Goal: Transaction & Acquisition: Complete application form

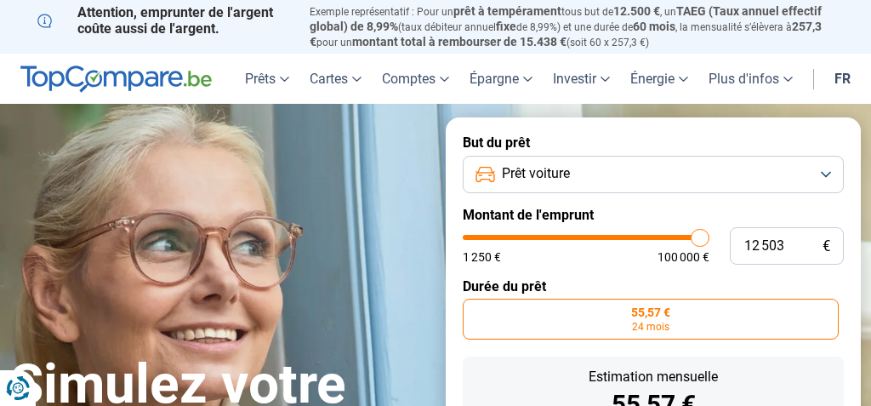
type input "1 250"
type input "1250"
type input "12"
type input "1250"
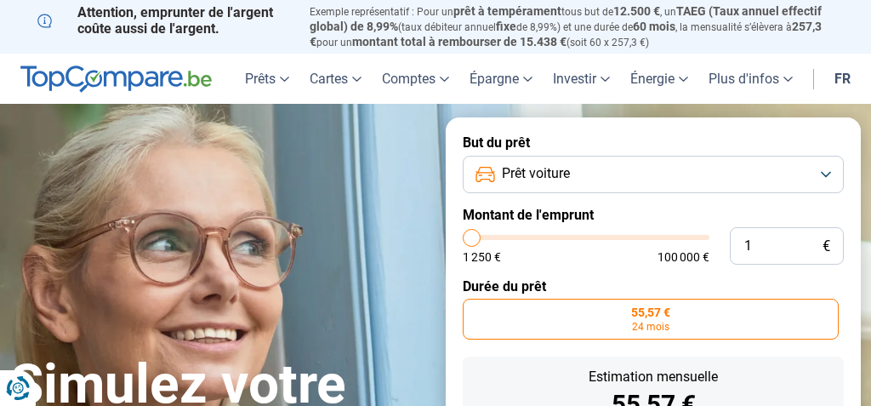
type input "0"
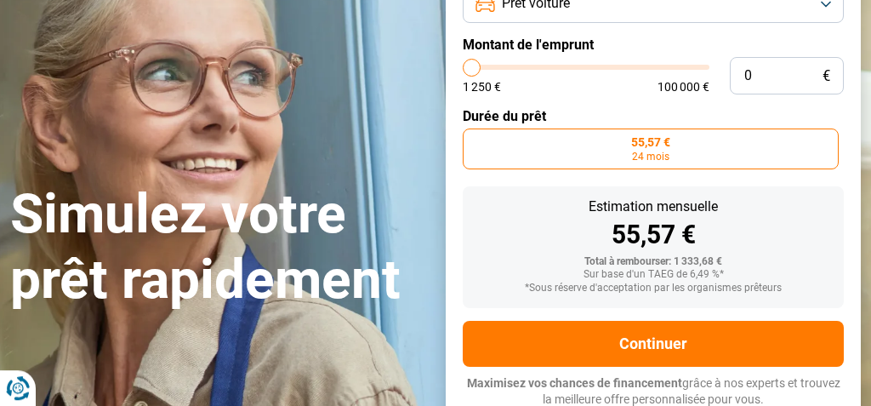
type input "1250"
type input "37"
type input "1250"
type input "370"
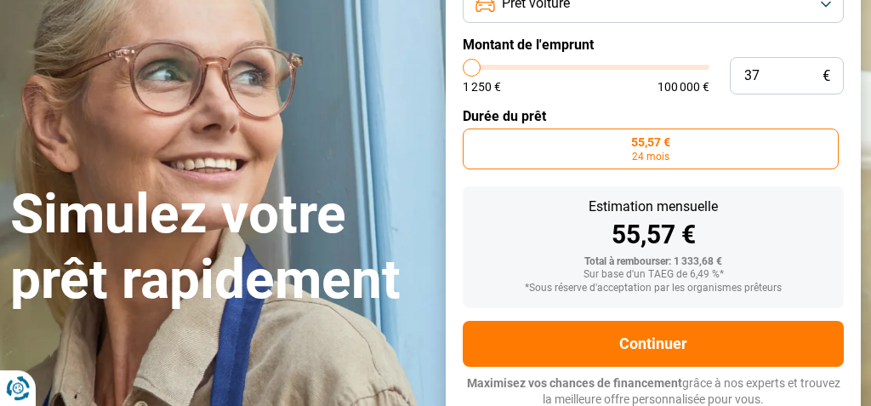
type input "1250"
type input "3 700"
type input "3750"
type input "37 000"
type input "37000"
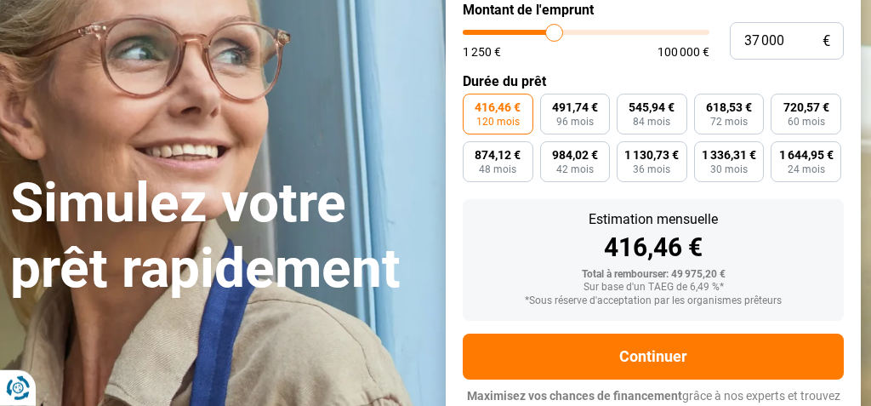
scroll to position [218, 0]
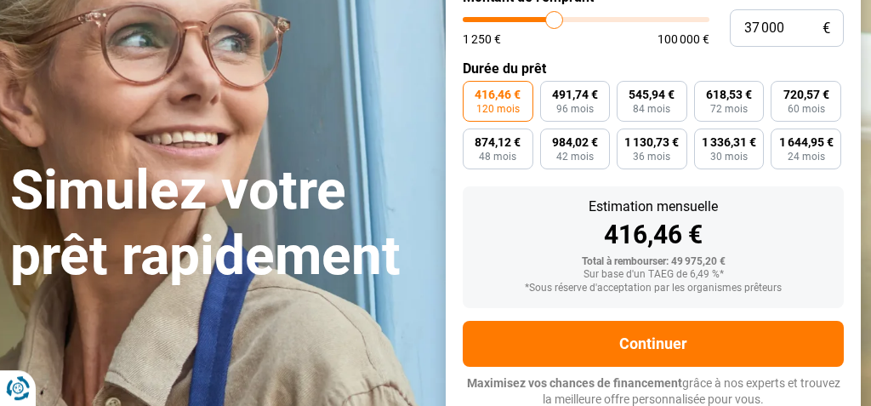
type input "37 000"
click at [493, 97] on span "416,46 €" at bounding box center [498, 94] width 46 height 12
click at [474, 92] on input "416,46 € 120 mois" at bounding box center [468, 86] width 11 height 11
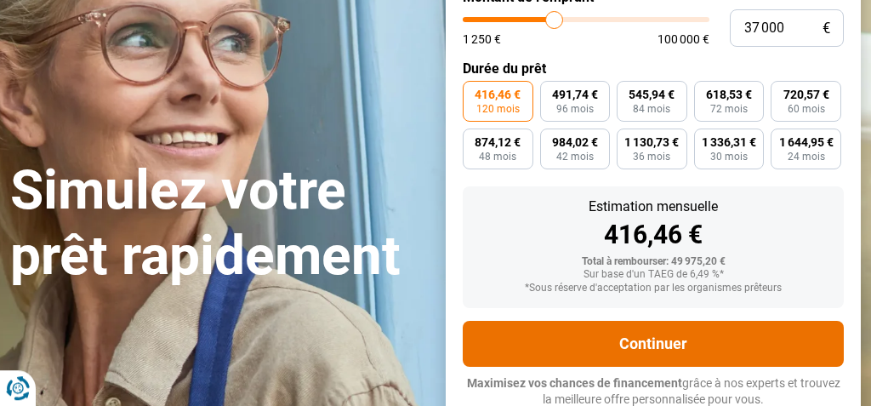
click at [616, 339] on button "Continuer" at bounding box center [653, 344] width 381 height 46
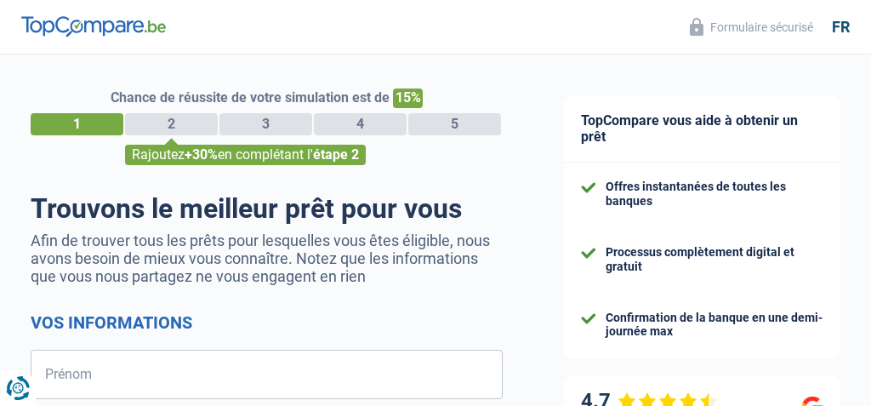
select select "32"
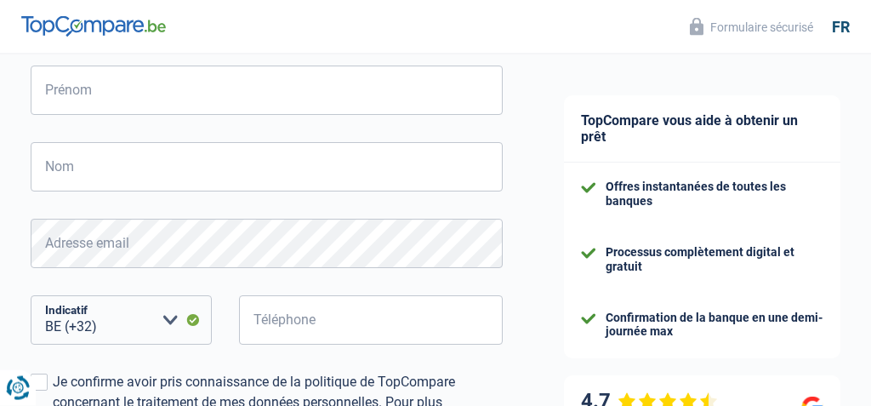
scroll to position [284, 0]
type input "Haithem"
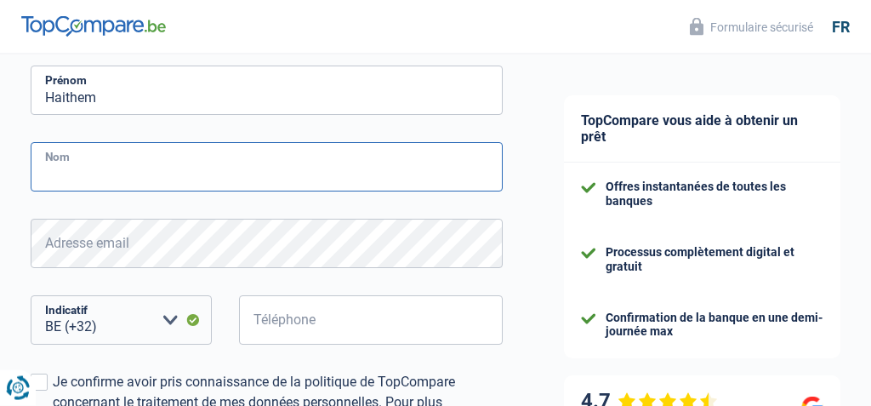
click at [165, 174] on input "Nom" at bounding box center [267, 166] width 472 height 49
type input "Jouini"
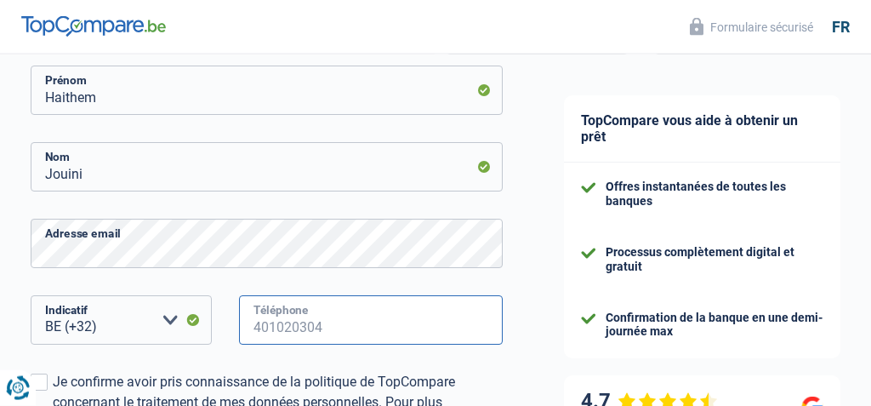
click at [279, 317] on input "Téléphone" at bounding box center [371, 319] width 264 height 49
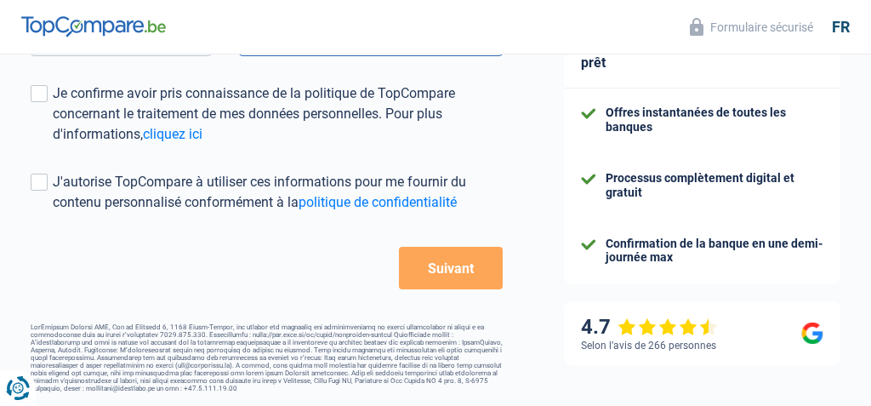
scroll to position [581, 0]
type input "0472095553"
click at [455, 265] on button "Suivant" at bounding box center [451, 268] width 104 height 43
click at [43, 96] on label "Je confirme avoir pris connaissance de la politique de TopCompare concernant le…" at bounding box center [267, 113] width 472 height 61
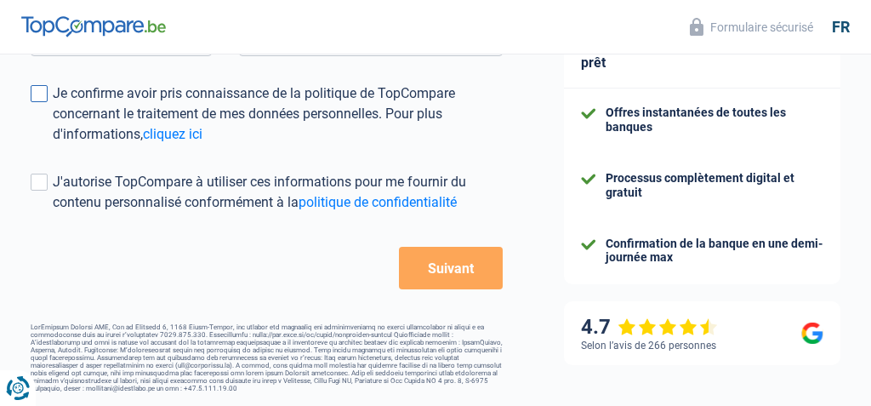
click at [53, 145] on input "Je confirme avoir pris connaissance de la politique de TopCompare concernant le…" at bounding box center [53, 145] width 0 height 0
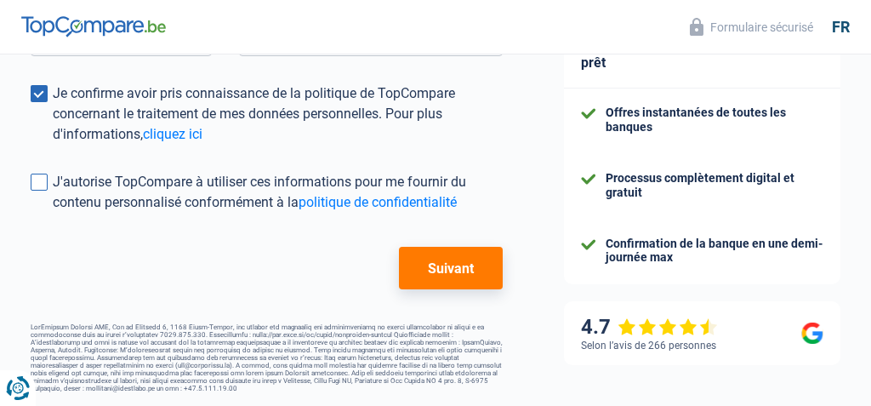
click at [31, 178] on span at bounding box center [39, 182] width 17 height 17
click at [53, 213] on input "J'autorise TopCompare à utiliser ces informations pour me fournir du contenu pe…" at bounding box center [53, 213] width 0 height 0
click at [482, 265] on button "Suivant" at bounding box center [451, 268] width 104 height 43
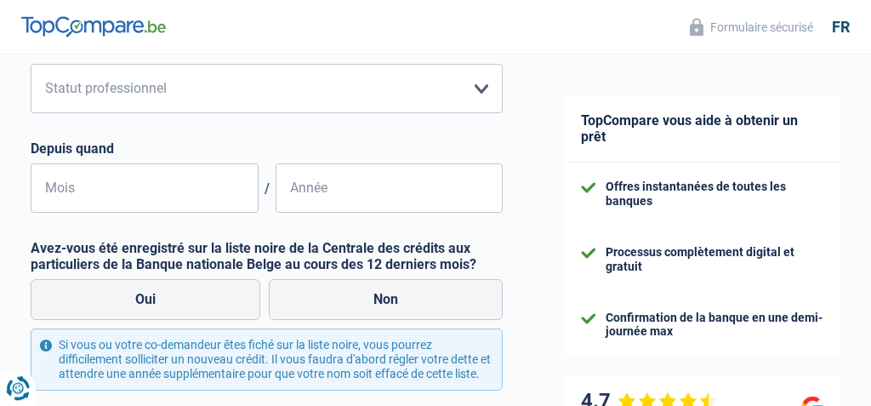
scroll to position [219, 0]
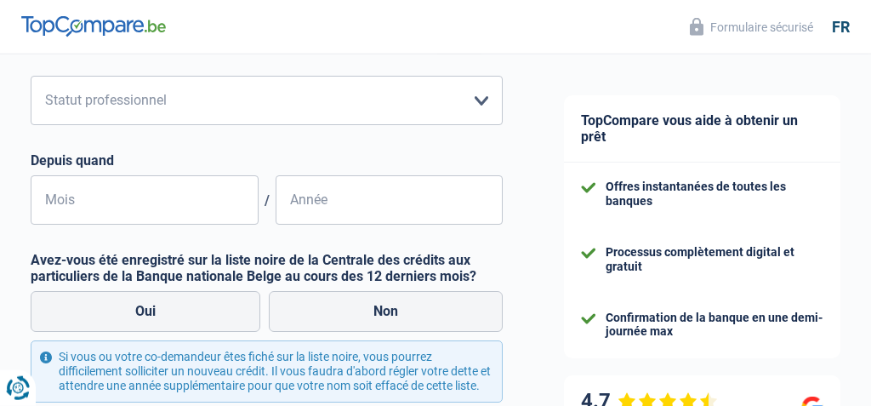
click at [439, 61] on div "Activité professionnelle Votre situation professionelle a un impact sur vos sou…" at bounding box center [267, 226] width 472 height 505
click at [476, 99] on select "Ouvrier Employé privé Employé public Invalide Indépendant Pensionné Chômeur Mut…" at bounding box center [267, 100] width 472 height 49
select select "privateEmployee"
click option "Employé privé" at bounding box center [0, 0] width 0 height 0
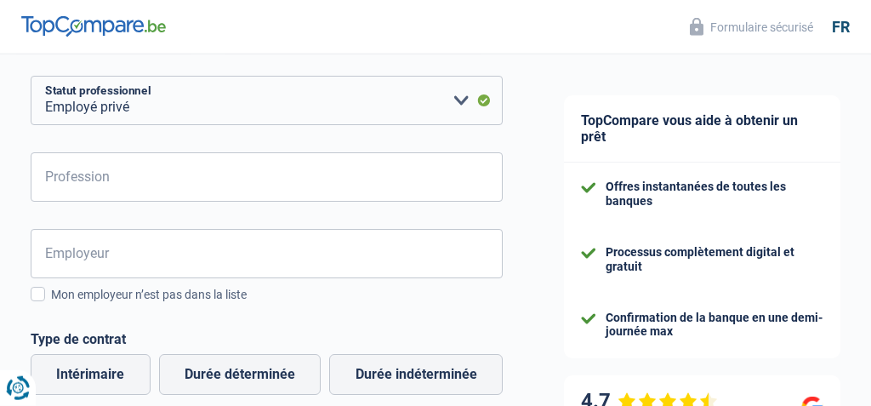
click at [154, 188] on input "Profession" at bounding box center [267, 176] width 472 height 49
type input "bijoutier"
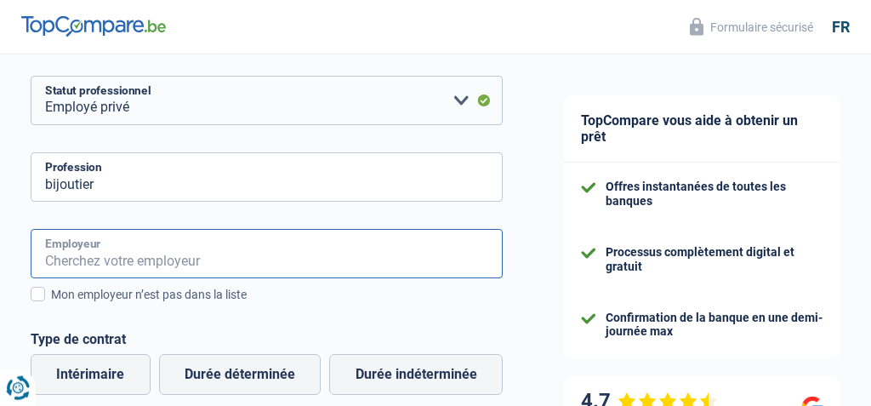
click at [94, 242] on input "Employeur" at bounding box center [267, 253] width 472 height 49
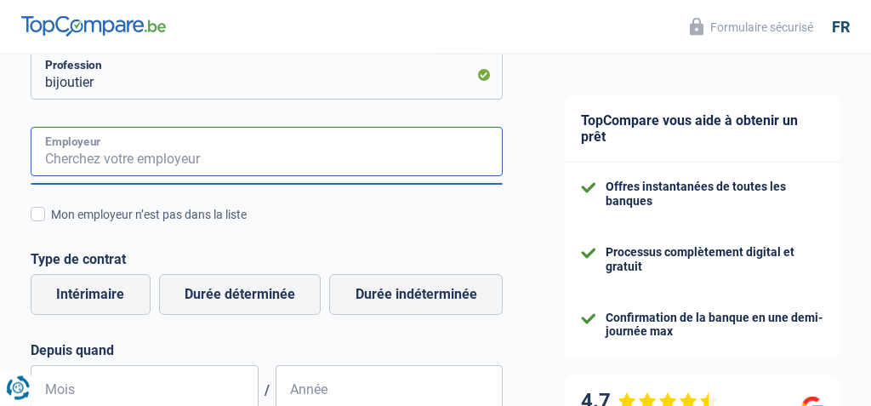
scroll to position [299, 0]
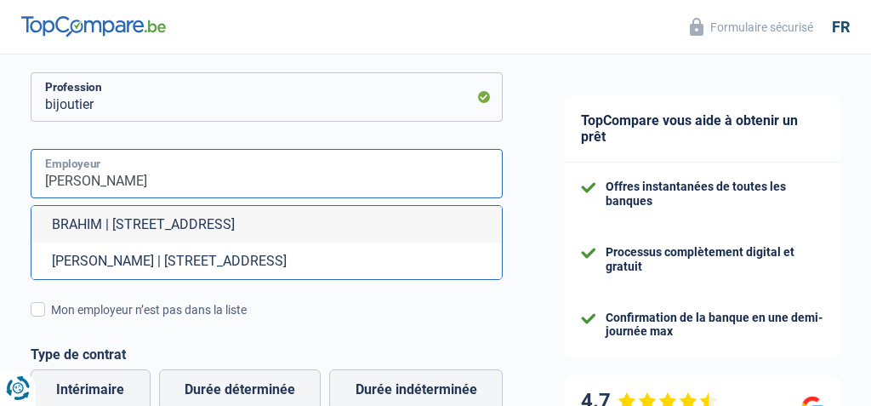
type input "Brahim Labidi"
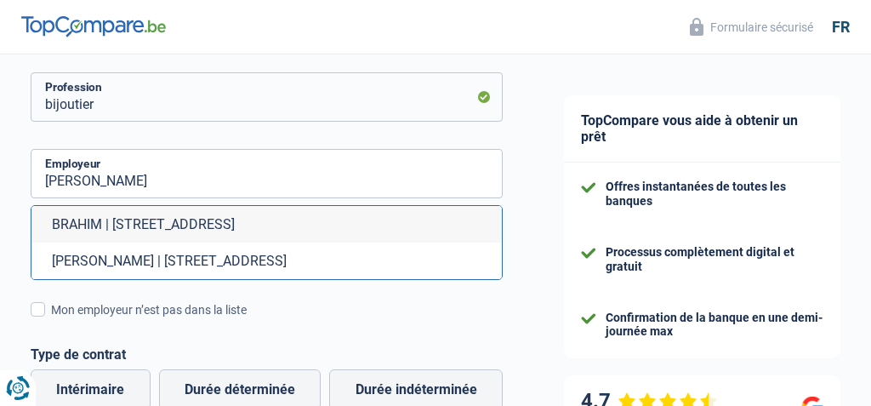
click at [535, 300] on div "TopCompare vous aide à obtenir un prêt Offres instantanées de toutes les banque…" at bounding box center [702, 318] width 338 height 1125
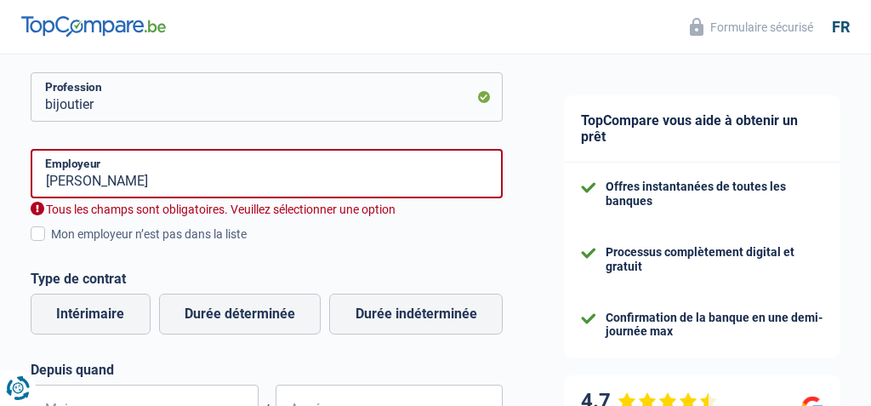
click at [535, 300] on div "TopCompare vous aide à obtenir un prêt Offres instantanées de toutes les banque…" at bounding box center [702, 280] width 338 height 1049
click at [163, 175] on input "Brahim Labidi" at bounding box center [267, 173] width 472 height 49
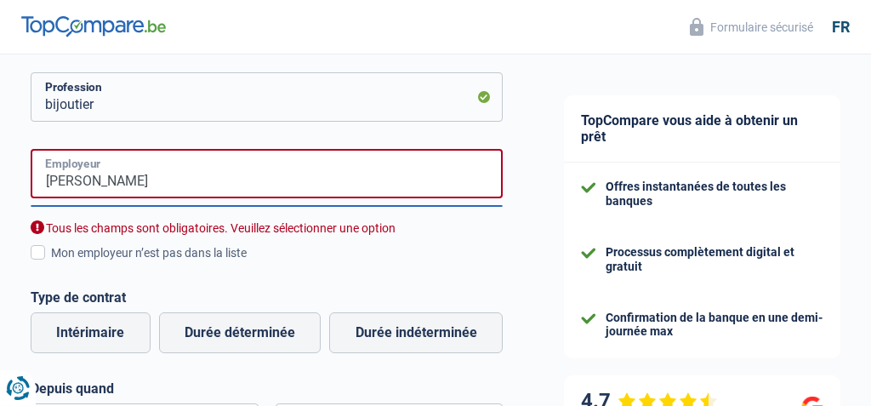
drag, startPoint x: 166, startPoint y: 177, endPoint x: 0, endPoint y: 135, distance: 171.1
click at [31, 149] on input "Brahim Labidi" at bounding box center [267, 173] width 472 height 49
click at [39, 258] on span at bounding box center [38, 252] width 14 height 14
click at [51, 262] on input "Mon employeur n’est pas dans la liste" at bounding box center [51, 262] width 0 height 0
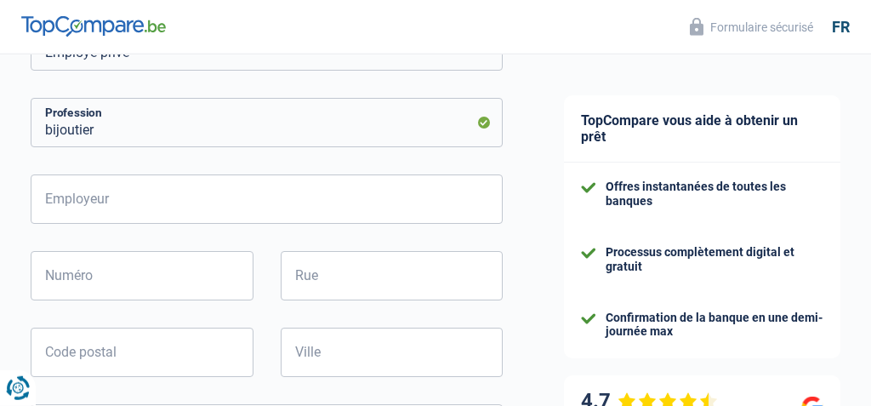
scroll to position [271, 0]
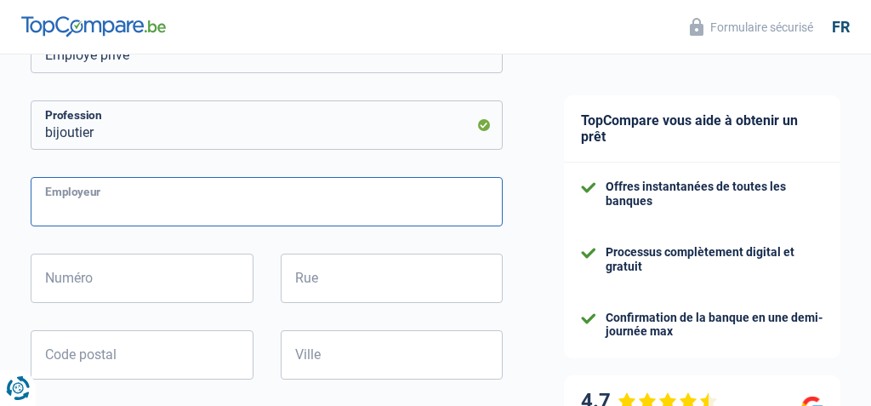
click at [117, 209] on input "Employeur" at bounding box center [267, 201] width 472 height 49
type input "Brahim Labidi"
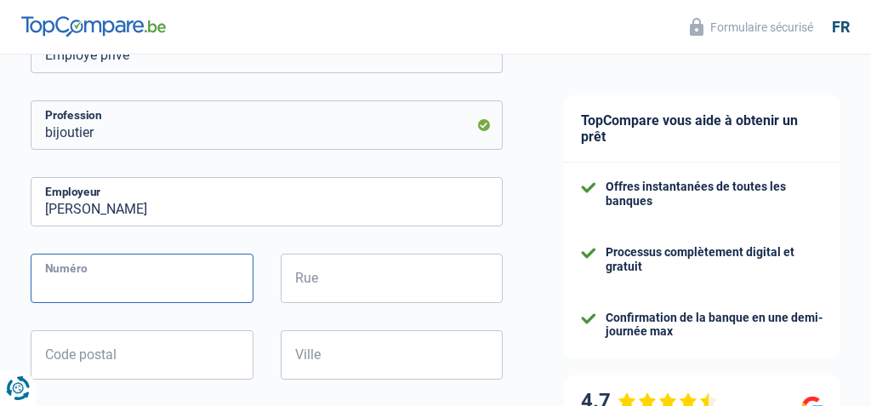
click at [172, 280] on input "Numéro" at bounding box center [142, 278] width 223 height 49
click at [173, 280] on input "Numéro" at bounding box center [142, 278] width 223 height 49
type input "139"
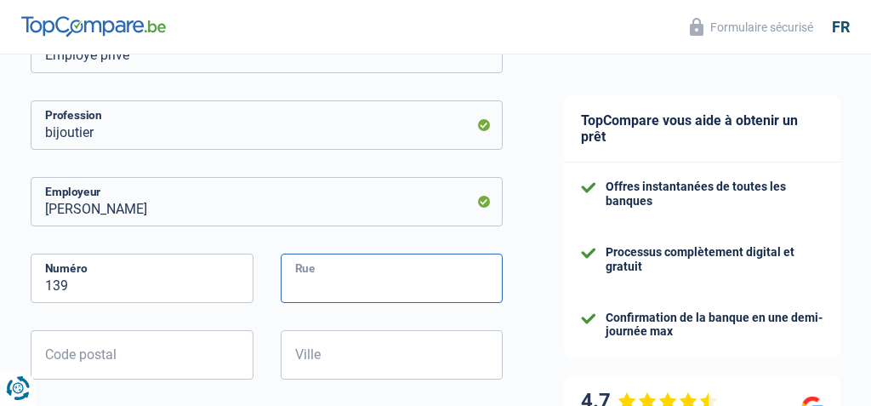
click at [413, 288] on input "Rue" at bounding box center [392, 278] width 223 height 49
type input "chaussee de gand"
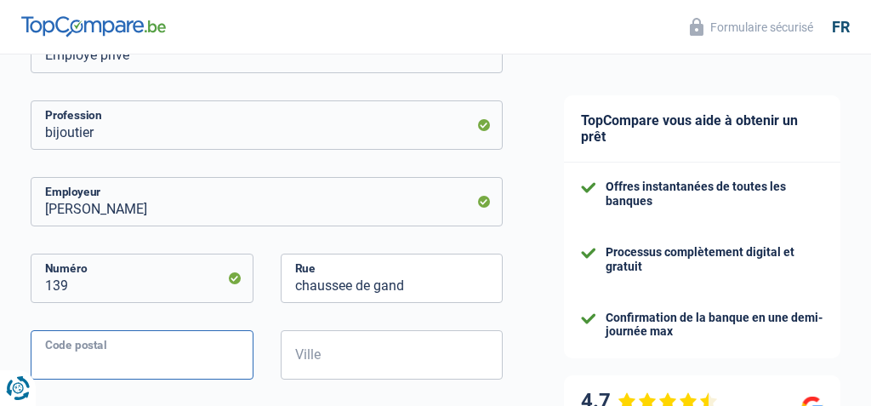
click at [123, 360] on input "Code postal" at bounding box center [142, 354] width 223 height 49
type input "1080"
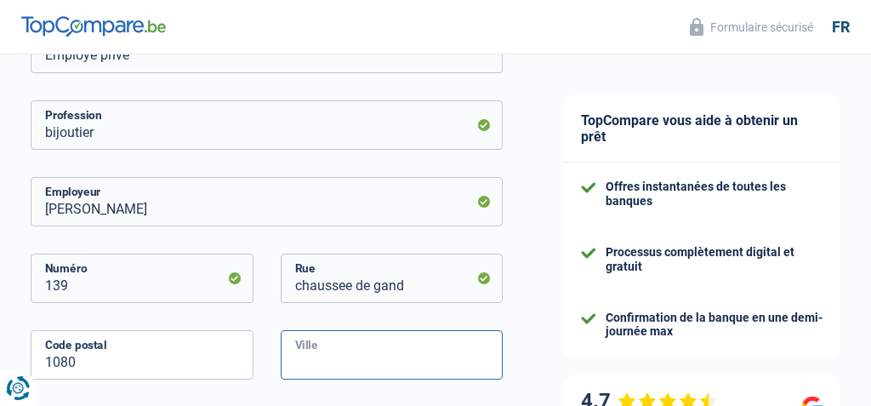
click at [352, 367] on input "Ville" at bounding box center [392, 354] width 223 height 49
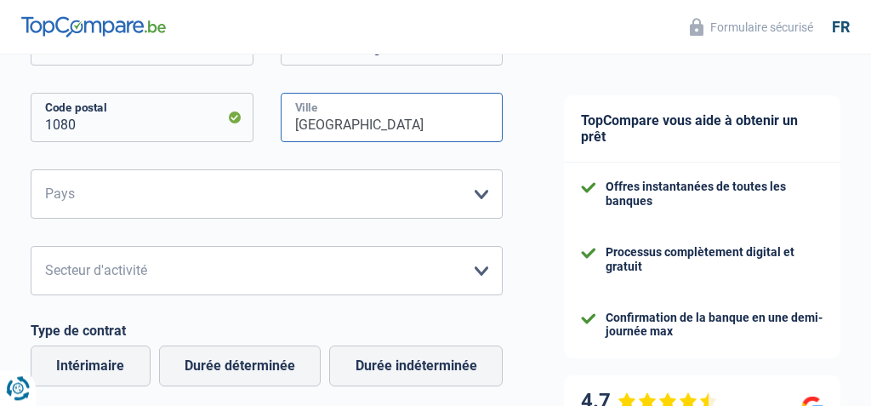
scroll to position [510, 0]
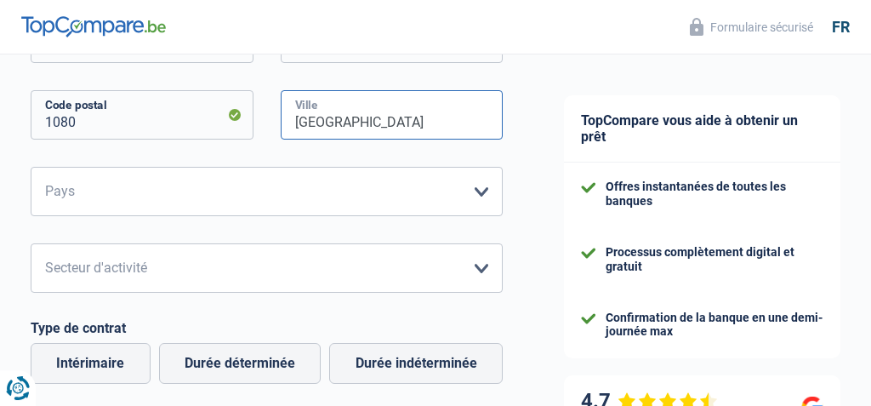
type input "Bruxelles"
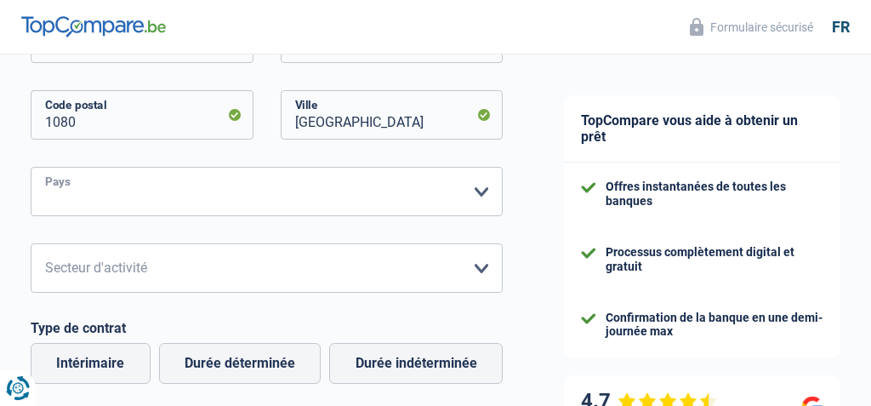
select select "BE"
click option "Belgique" at bounding box center [0, 0] width 0 height 0
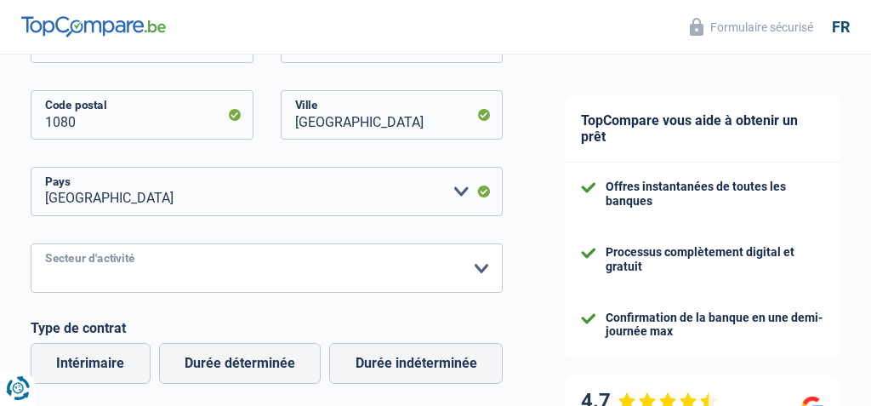
select select "smallCompanies"
click option "Petites entreprises (-50pers)" at bounding box center [0, 0] width 0 height 0
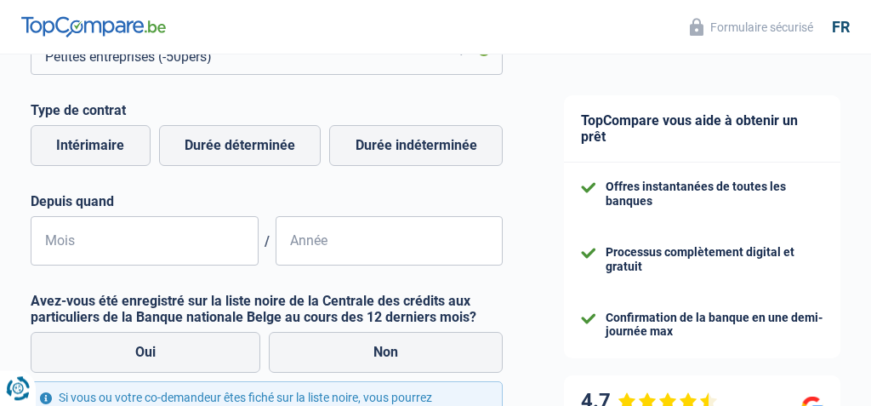
scroll to position [731, 0]
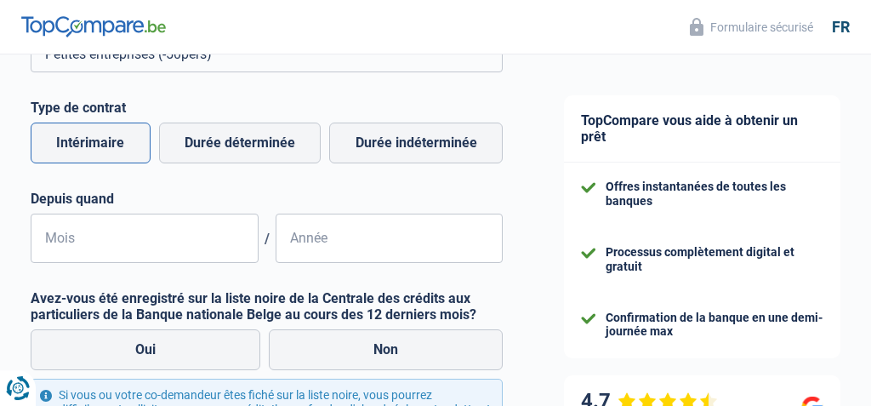
click at [119, 146] on label "Intérimaire" at bounding box center [91, 143] width 120 height 41
click at [119, 146] on input "Intérimaire" at bounding box center [91, 143] width 120 height 41
radio input "true"
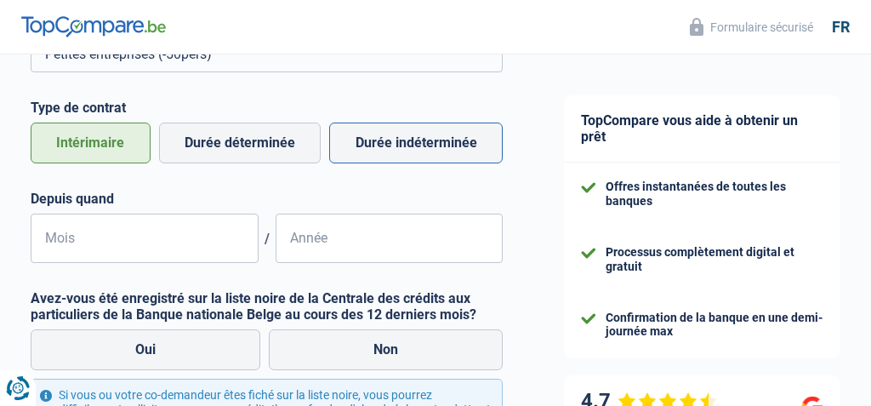
click at [409, 151] on label "Durée indéterminée" at bounding box center [416, 143] width 174 height 41
click at [409, 151] on input "Durée indéterminée" at bounding box center [416, 143] width 174 height 41
radio input "true"
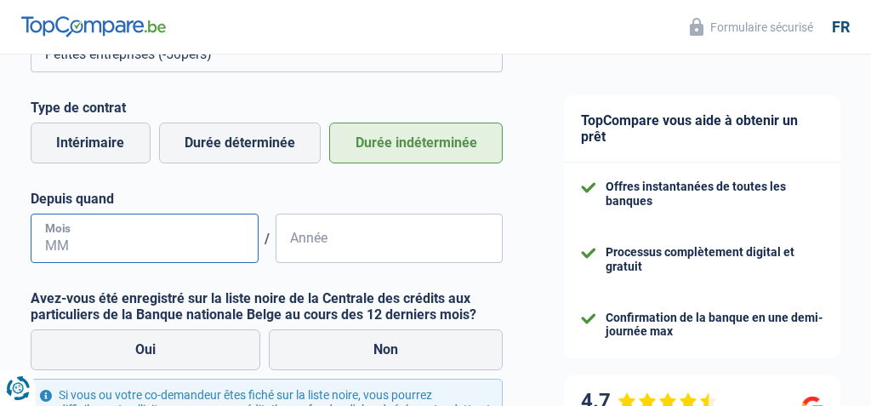
click at [200, 241] on input "Mois" at bounding box center [145, 238] width 228 height 49
type input "04"
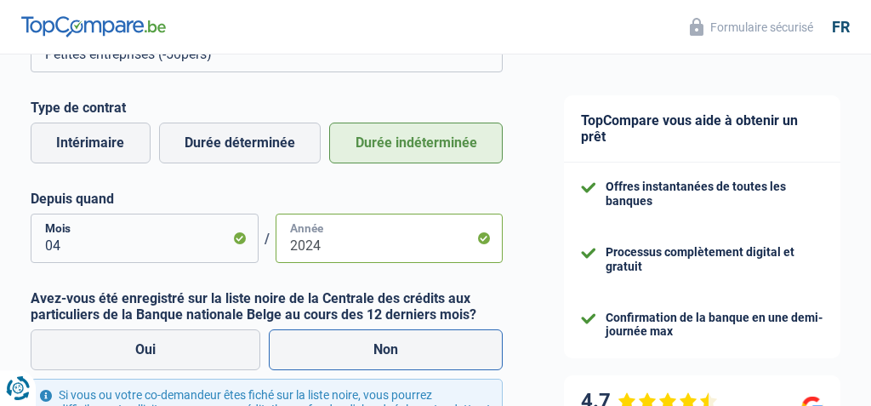
type input "2024"
click at [423, 351] on label "Non" at bounding box center [386, 349] width 234 height 41
click at [423, 351] on input "Non" at bounding box center [386, 349] width 234 height 41
radio input "true"
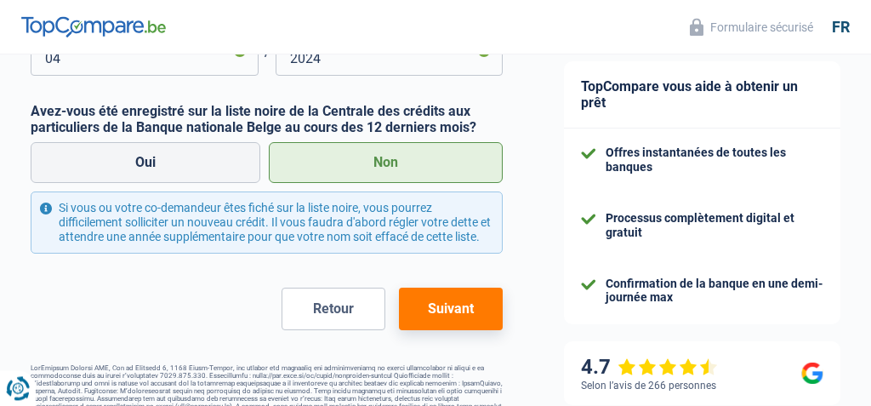
scroll to position [923, 0]
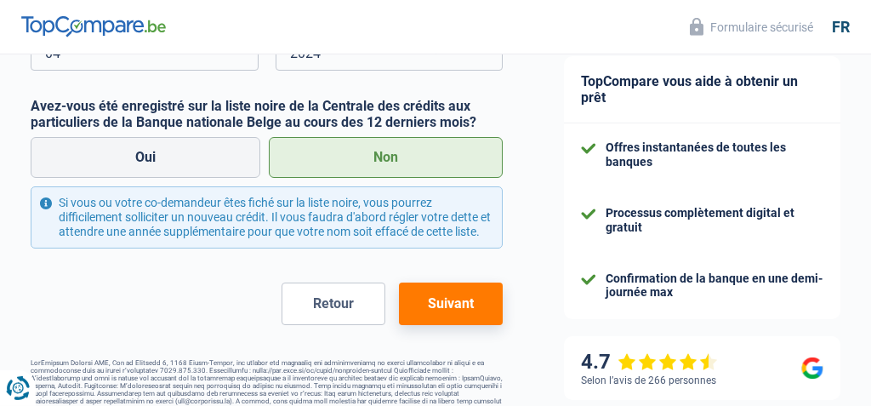
click at [453, 325] on button "Suivant" at bounding box center [451, 303] width 104 height 43
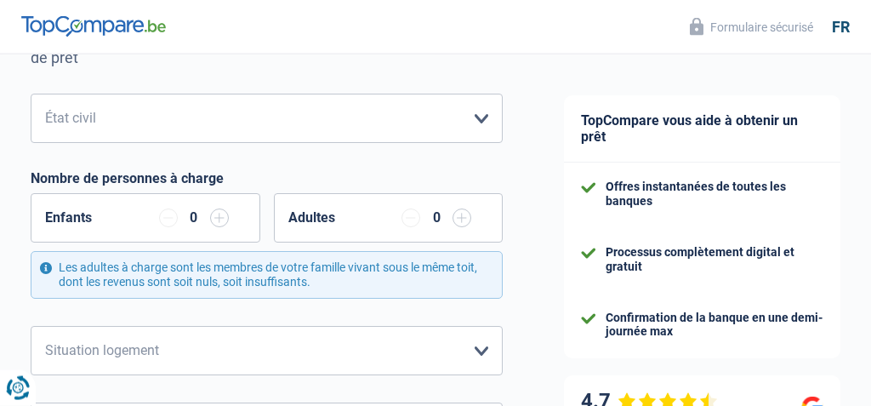
scroll to position [225, 0]
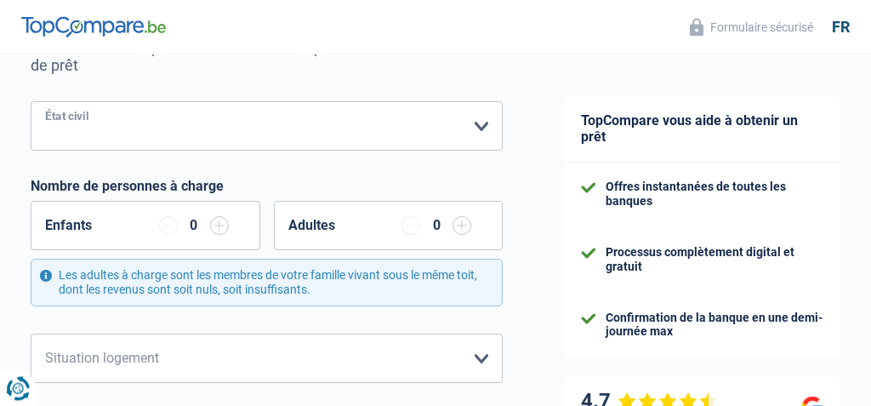
select select "single"
click option "Célibataire" at bounding box center [0, 0] width 0 height 0
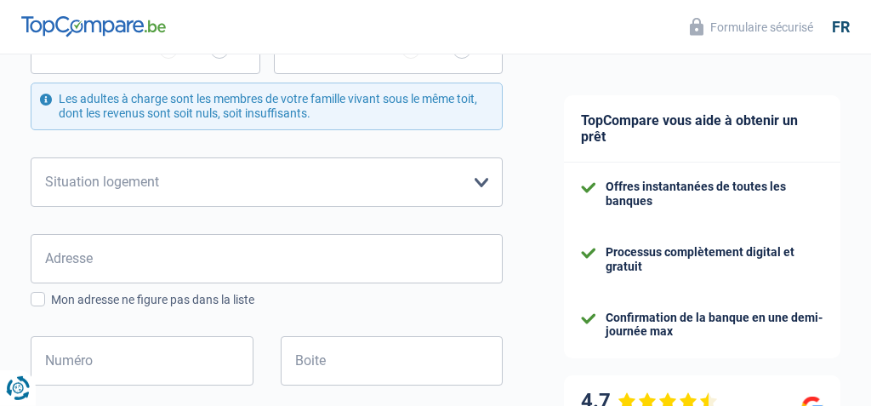
scroll to position [451, 0]
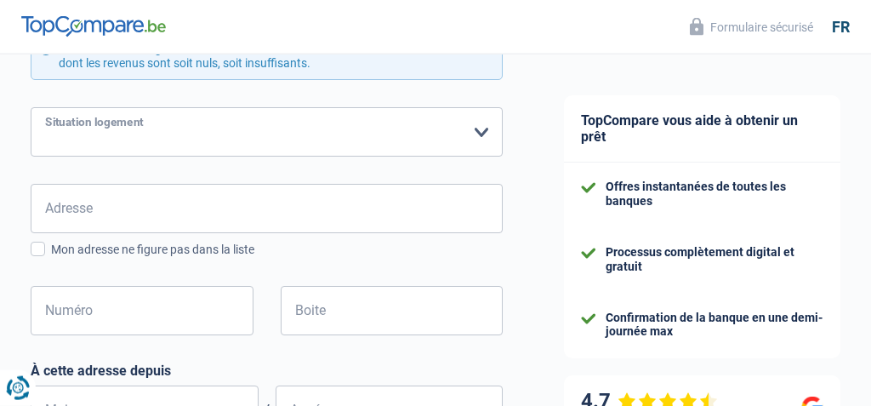
select select "rents"
click option "Locataire" at bounding box center [0, 0] width 0 height 0
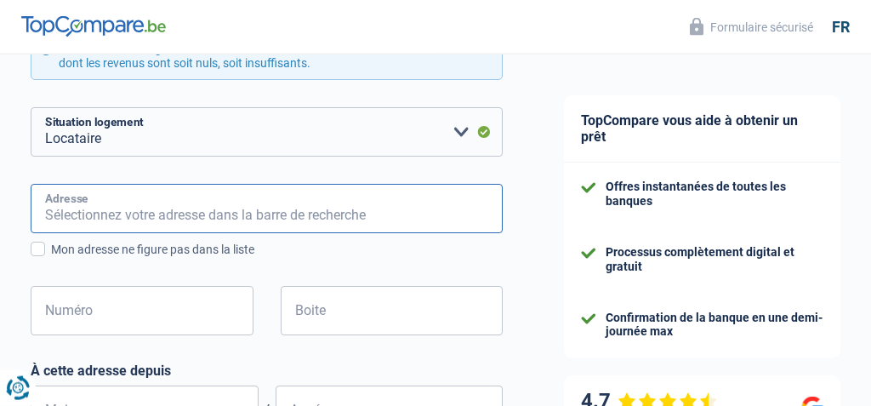
click at [168, 215] on input "Adresse" at bounding box center [267, 208] width 472 height 49
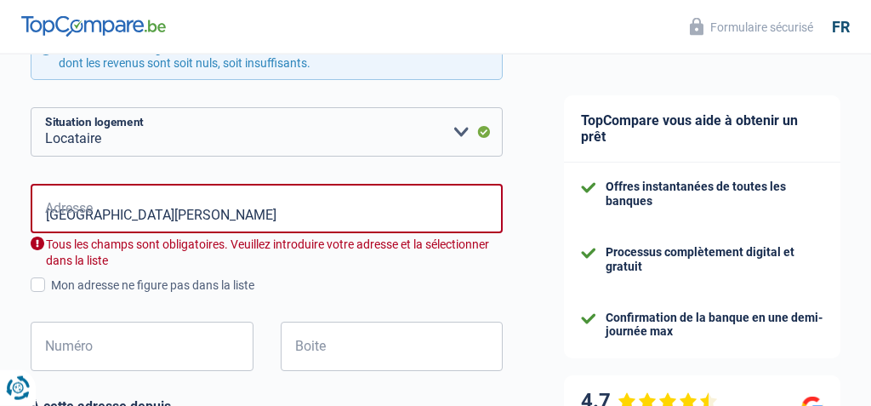
type input "Rue de Brabant, Saint-Josse-ten-Noode, Belgique"
select select "BE"
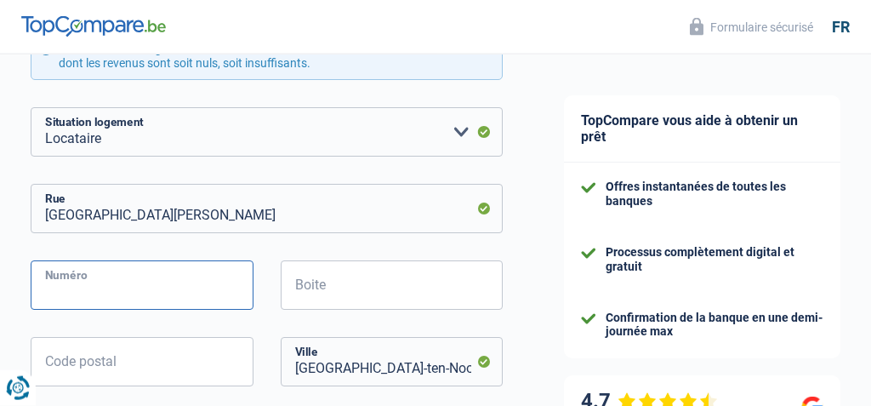
click at [191, 288] on input "Numéro" at bounding box center [142, 284] width 223 height 49
type input "108"
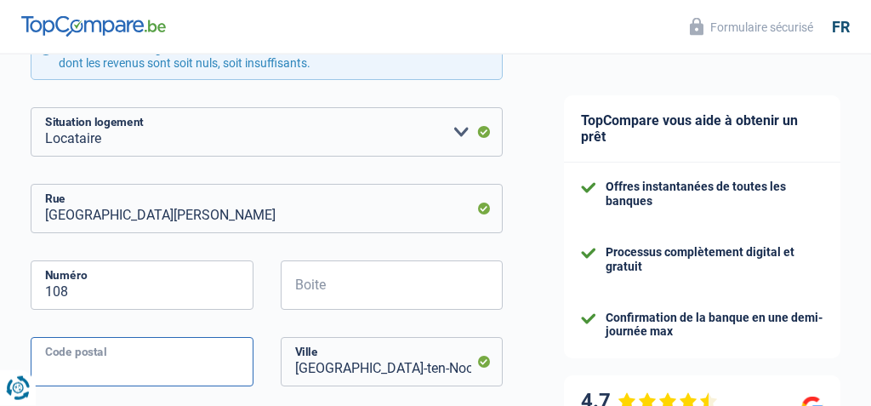
click at [200, 358] on input "Code postal" at bounding box center [142, 361] width 223 height 49
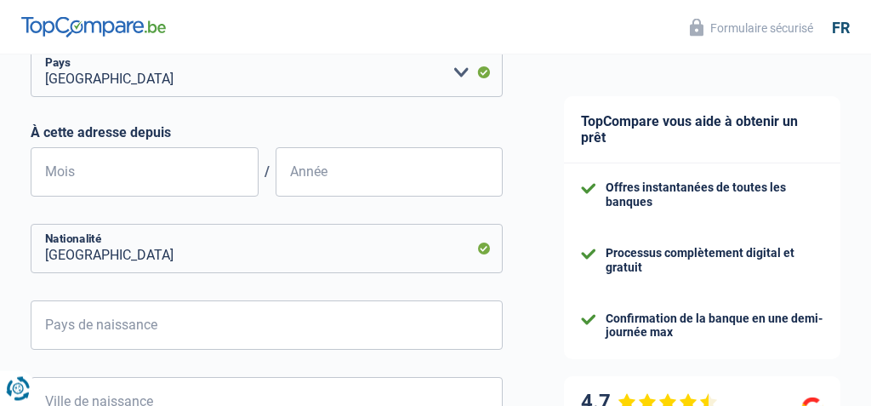
scroll to position [878, 0]
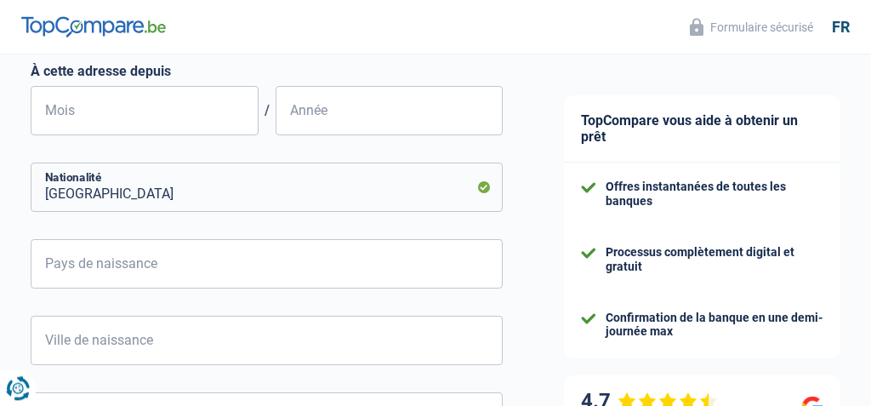
type input "1210"
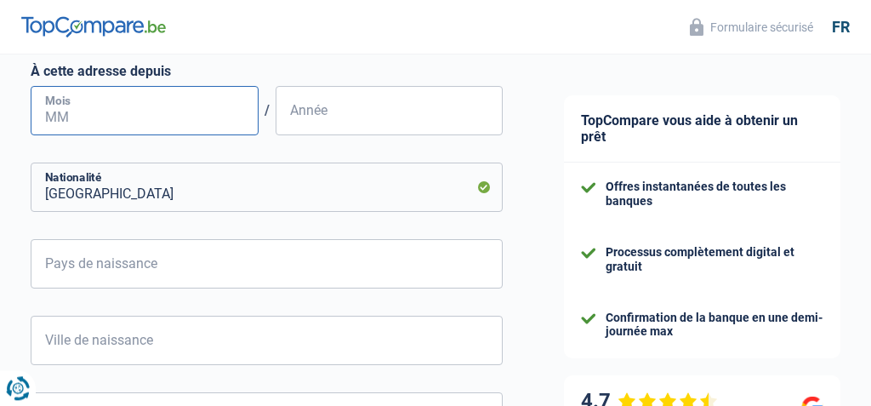
click at [99, 120] on input "Mois" at bounding box center [145, 110] width 228 height 49
click at [203, 123] on input "03" at bounding box center [145, 110] width 228 height 49
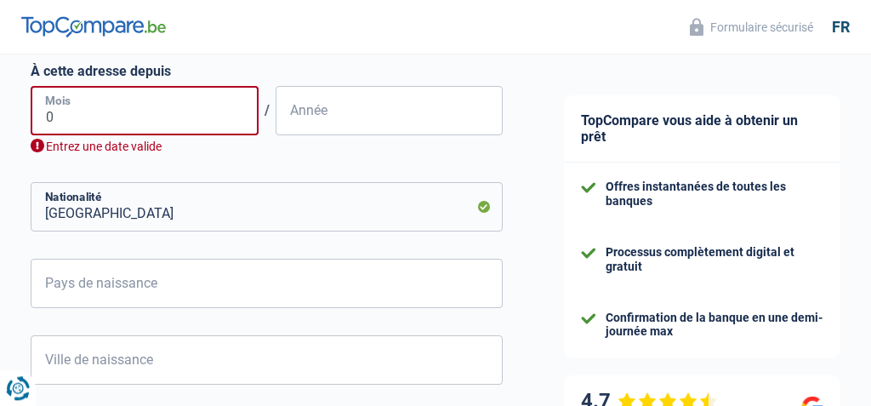
type input "01"
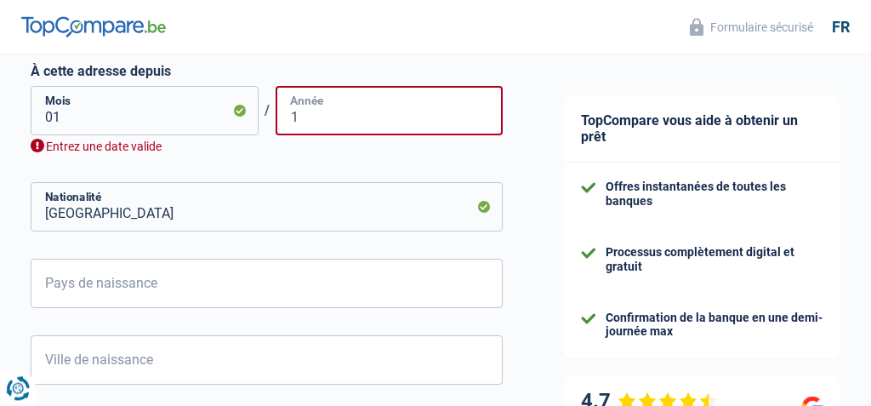
type input "1"
click at [119, 117] on input "01" at bounding box center [145, 110] width 228 height 49
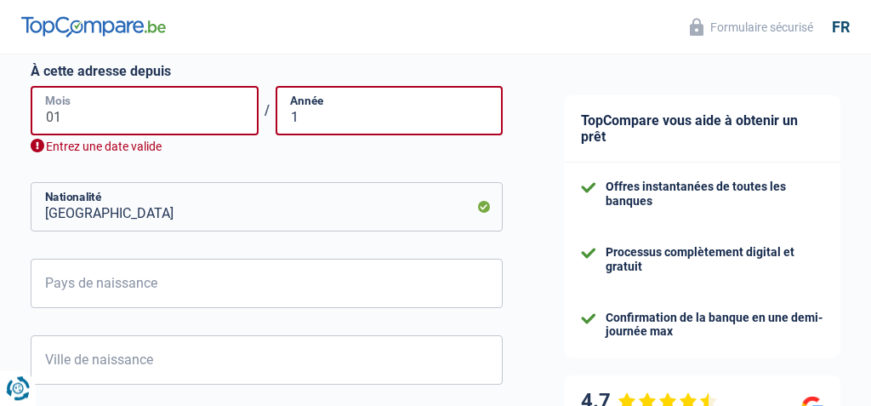
type input "0"
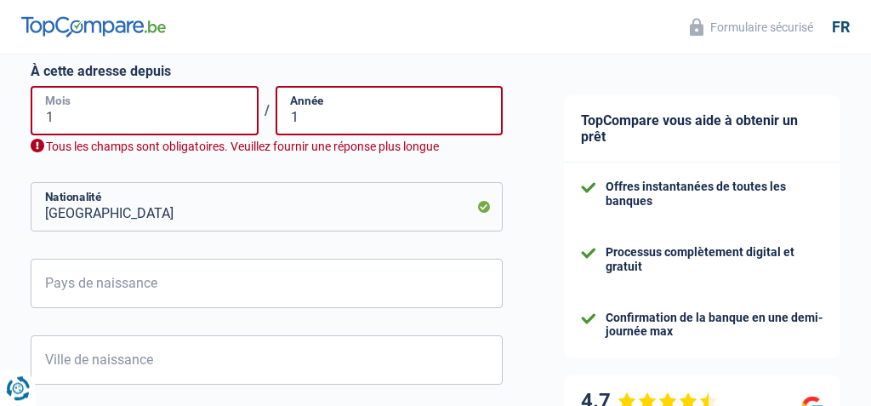
type input "11"
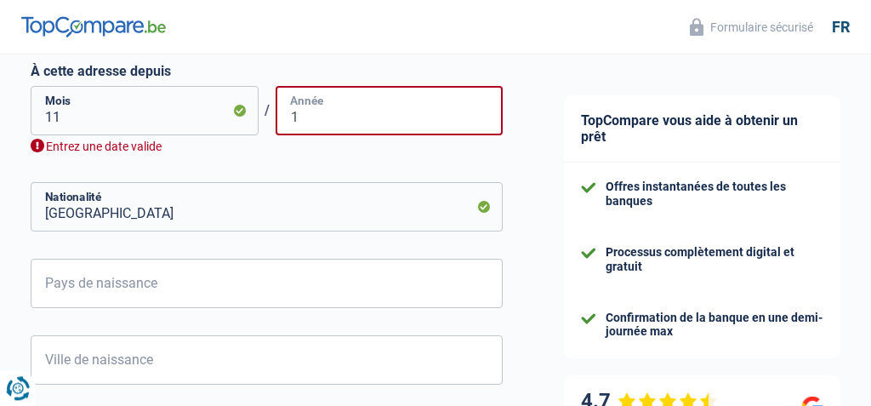
click at [302, 131] on input "1" at bounding box center [390, 110] width 228 height 49
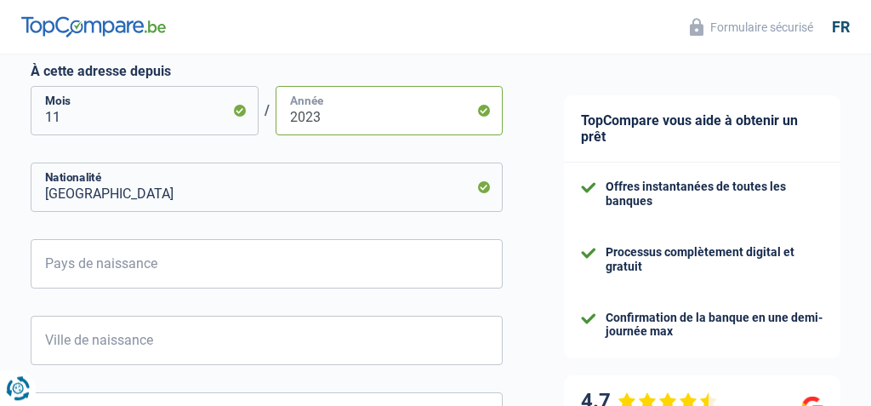
type input "2023"
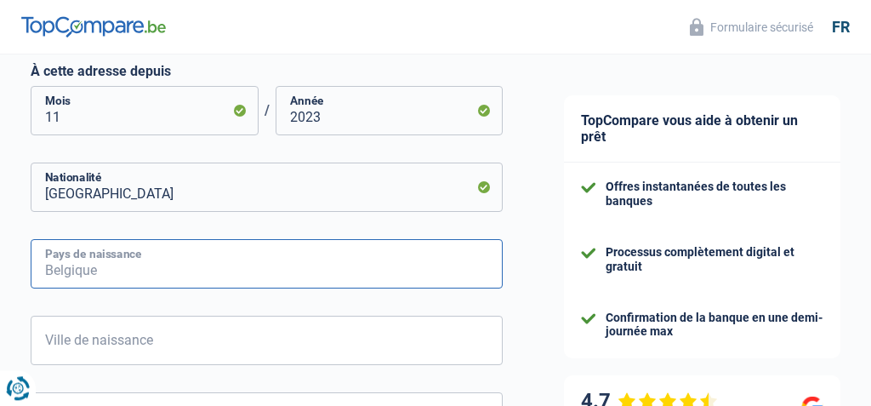
click at [305, 268] on input "Pays de naissance" at bounding box center [267, 263] width 472 height 49
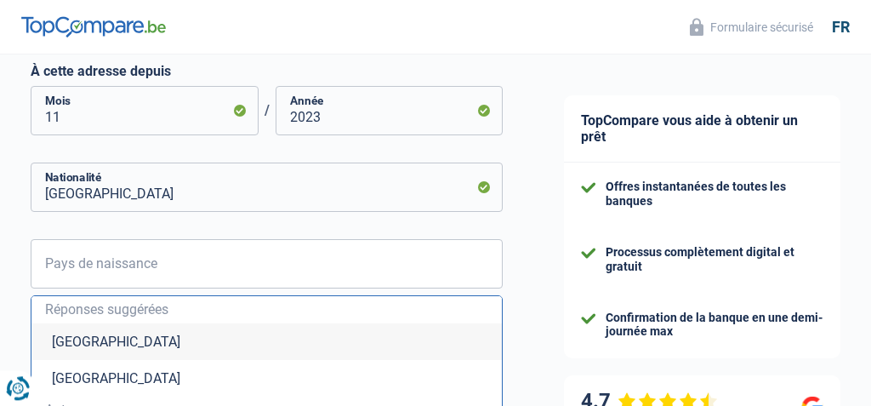
click at [499, 314] on div "Chance de réussite de votre simulation est de 60% 1 2 3 4 5 Rajoutez +20% en co…" at bounding box center [266, 8] width 533 height 1676
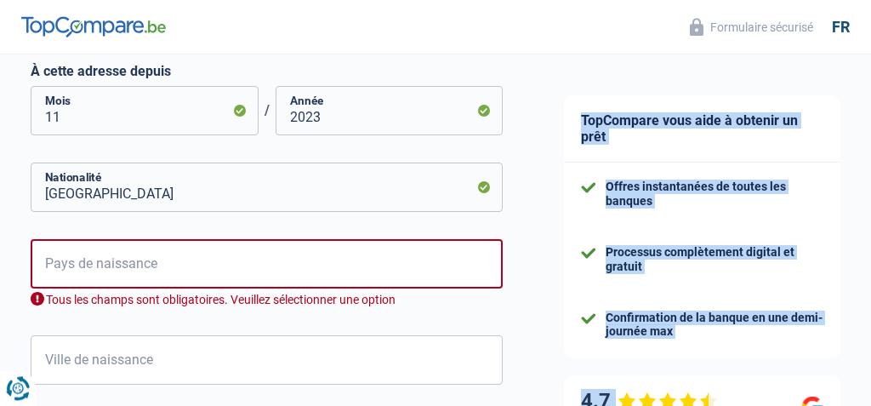
drag, startPoint x: 499, startPoint y: 314, endPoint x: 497, endPoint y: 328, distance: 14.6
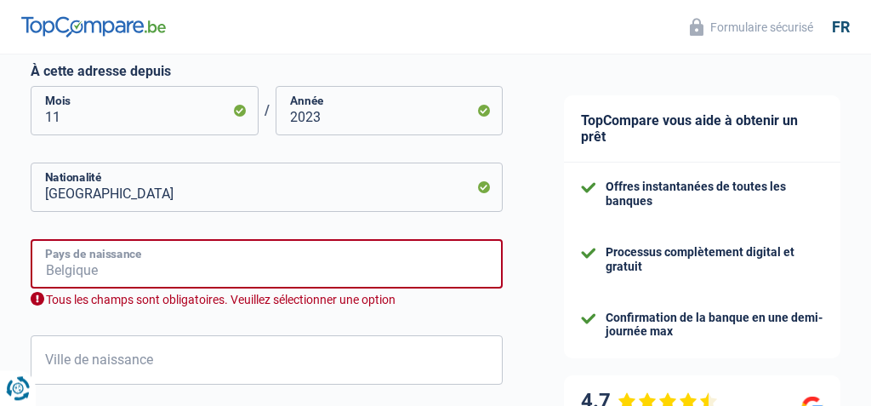
click at [396, 274] on input "Pays de naissance" at bounding box center [267, 263] width 472 height 49
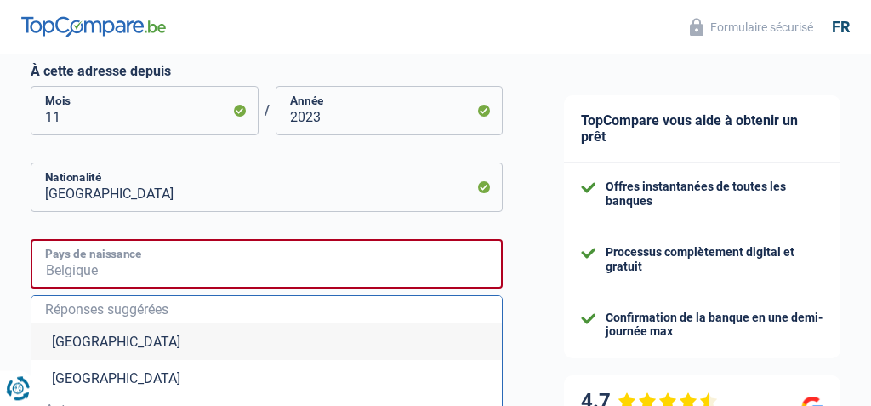
type input "r"
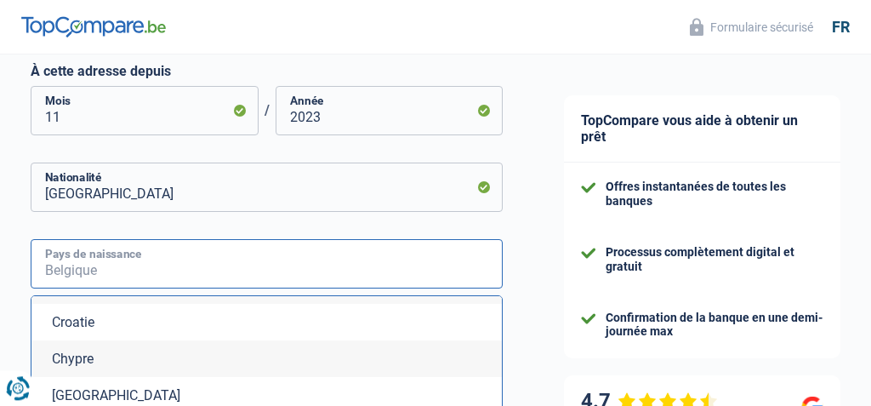
scroll to position [995, 0]
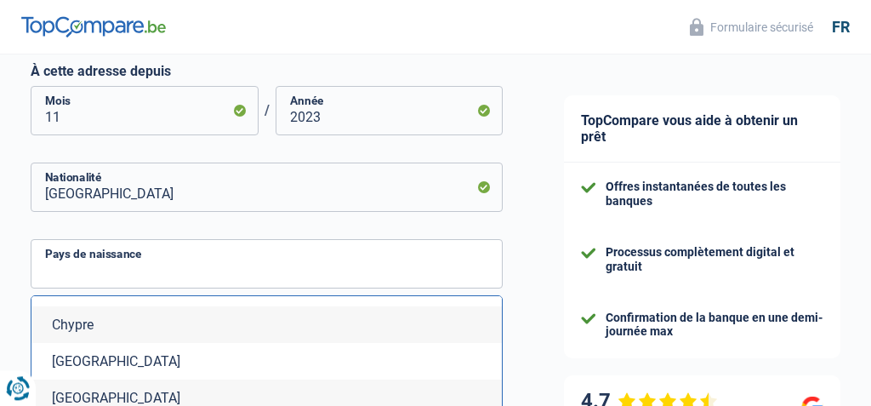
click at [145, 366] on li "République tchèque" at bounding box center [266, 361] width 471 height 37
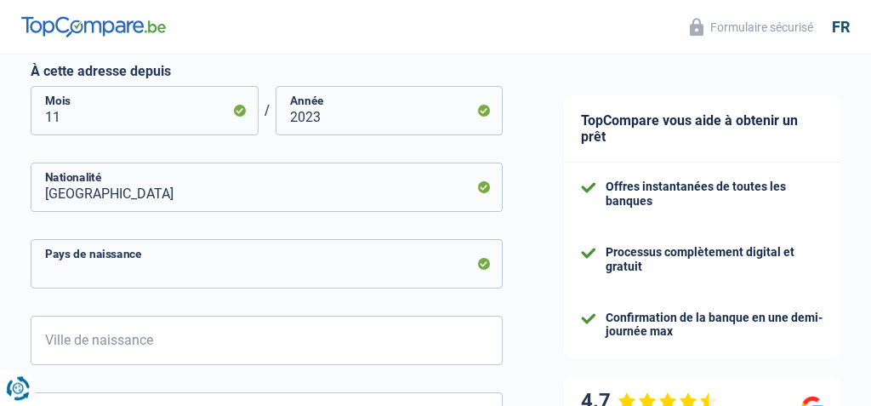
type input "République tchèque"
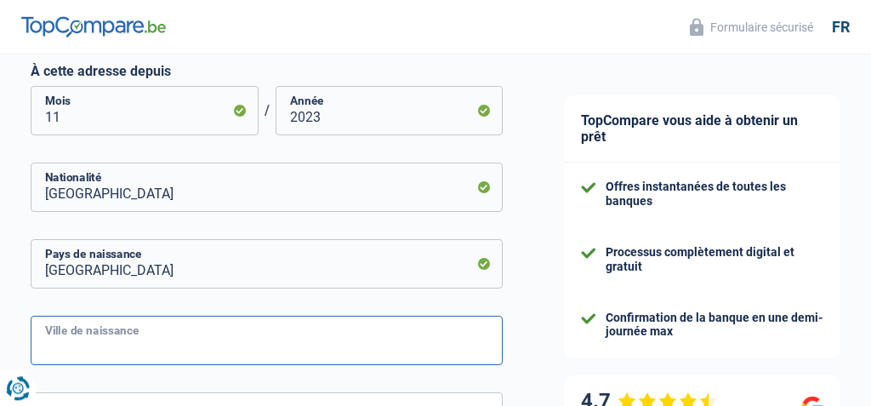
click at [179, 336] on input "Ville de naissance" at bounding box center [267, 340] width 472 height 49
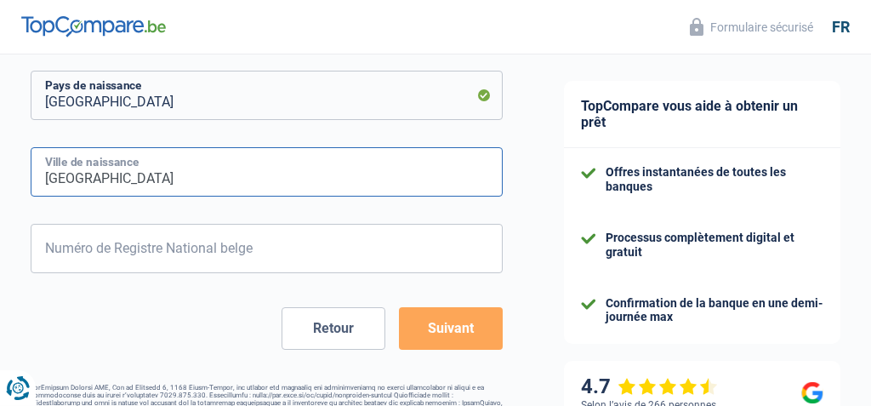
scroll to position [1065, 0]
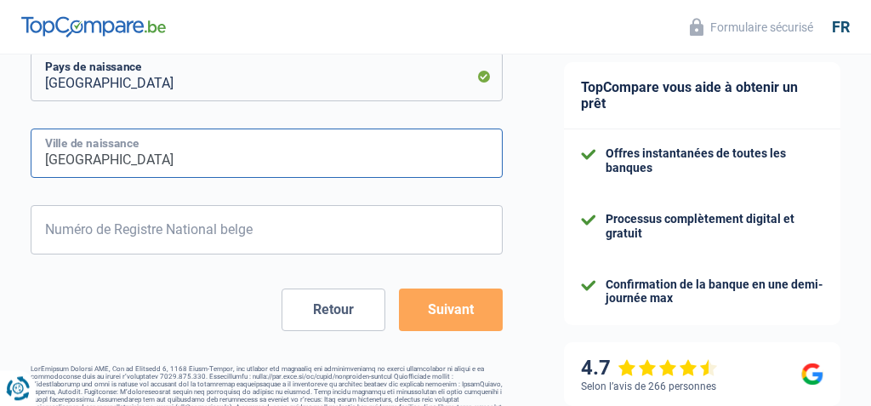
type input "prague"
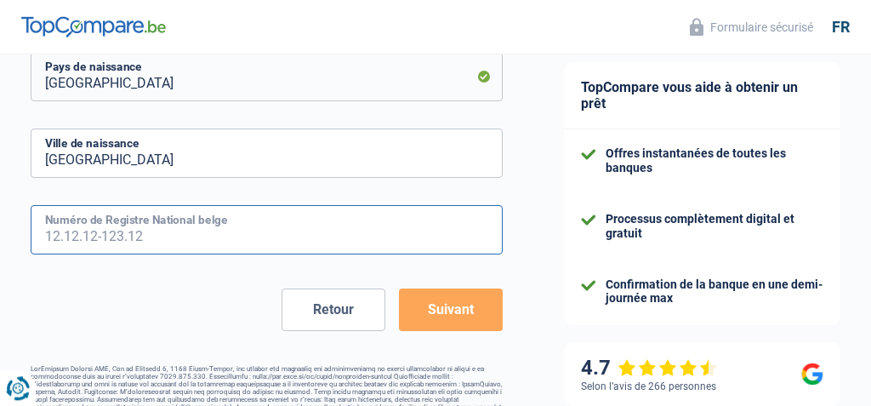
click at [125, 205] on input "Numéro de Registre National belge" at bounding box center [267, 229] width 472 height 49
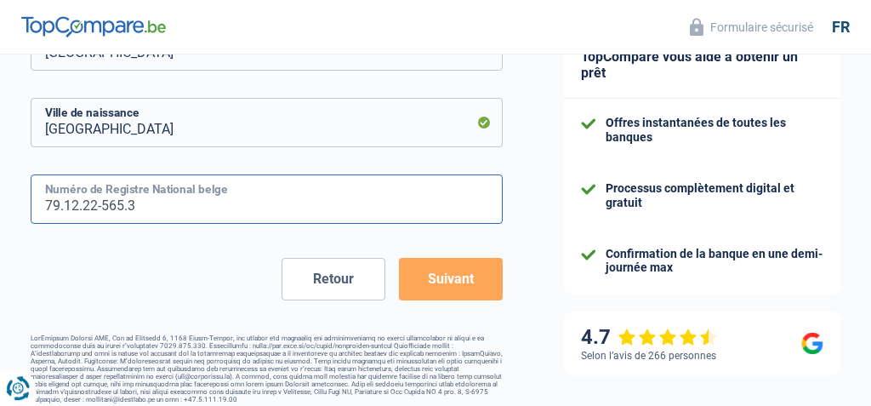
type input "79.12.22-565.33"
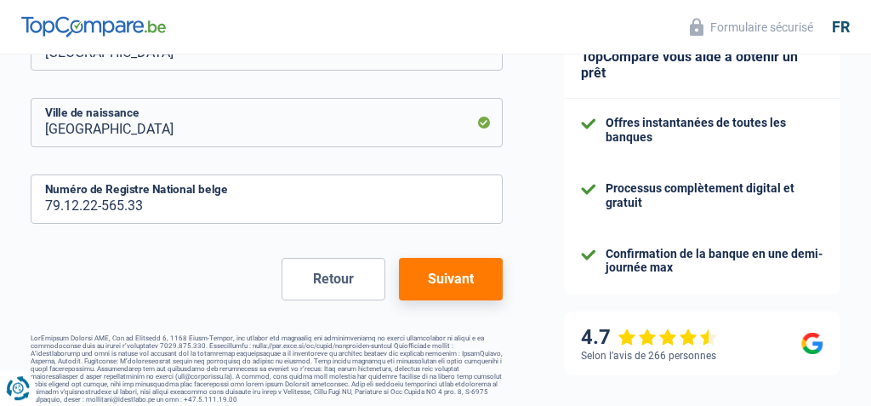
click at [457, 282] on button "Suivant" at bounding box center [451, 279] width 104 height 43
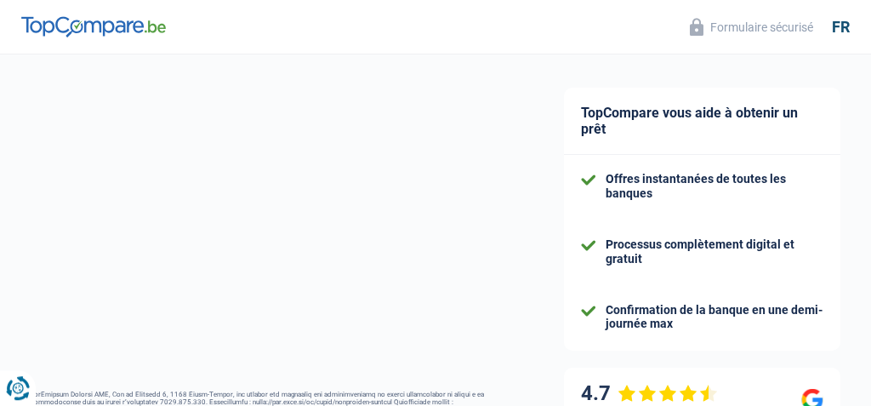
select select "netSalary"
select select "mealVouchers"
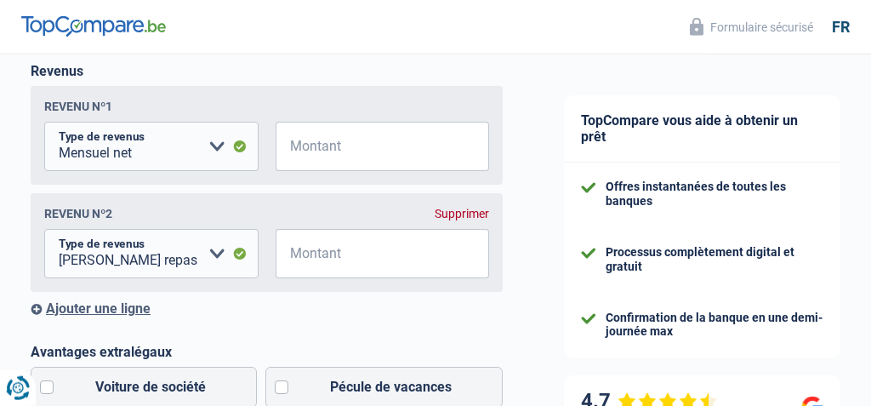
scroll to position [260, 0]
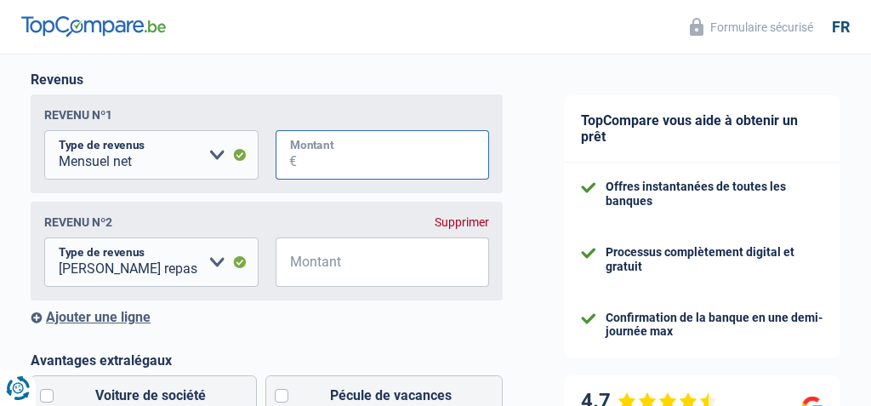
click at [397, 164] on input "Montant" at bounding box center [393, 154] width 193 height 49
type input "2.910"
click at [449, 225] on div "Supprimer" at bounding box center [462, 222] width 54 height 14
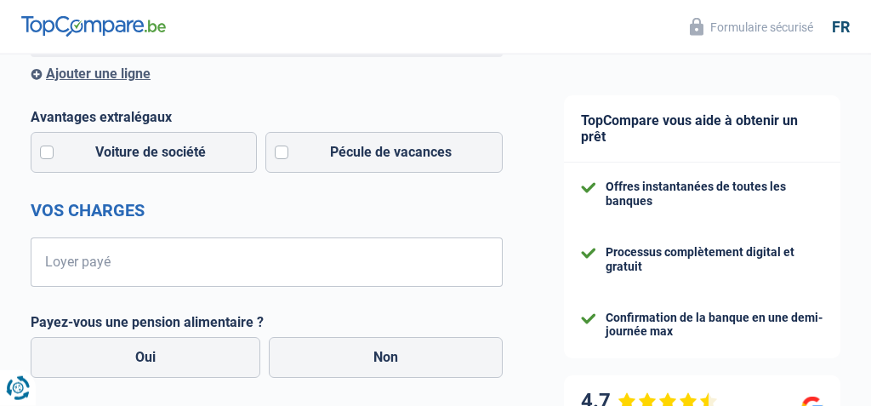
scroll to position [402, 0]
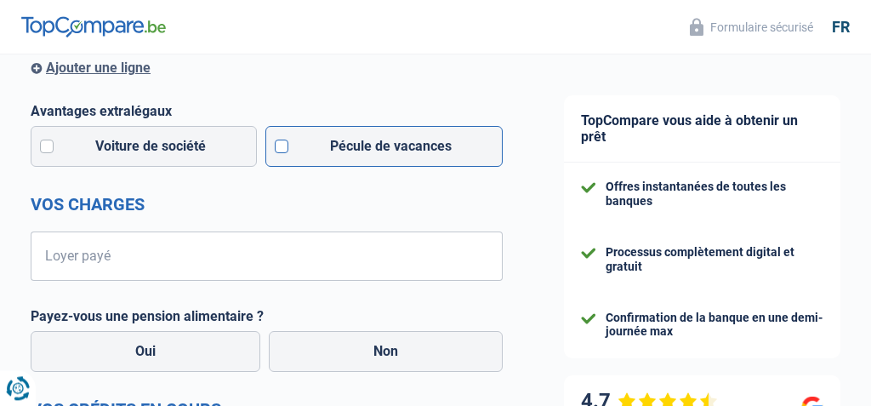
click at [281, 154] on label "Pécule de vacances" at bounding box center [383, 146] width 237 height 41
click at [281, 154] on input "Pécule de vacances" at bounding box center [383, 146] width 237 height 41
checkbox input "true"
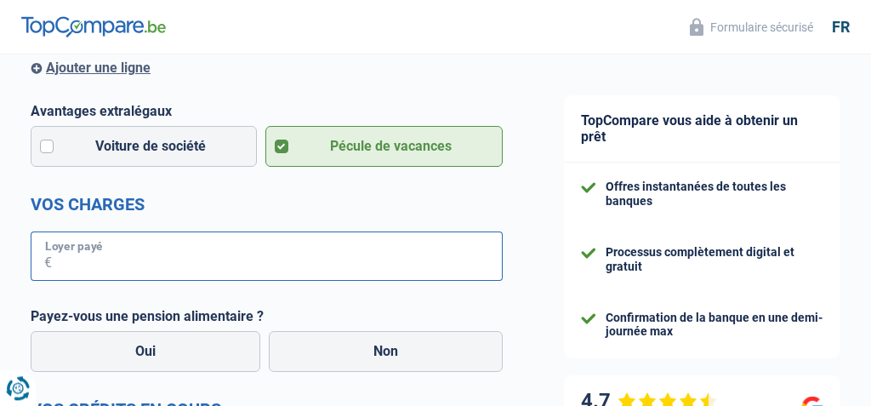
click at [94, 260] on input "Loyer payé" at bounding box center [277, 255] width 451 height 49
type input "550"
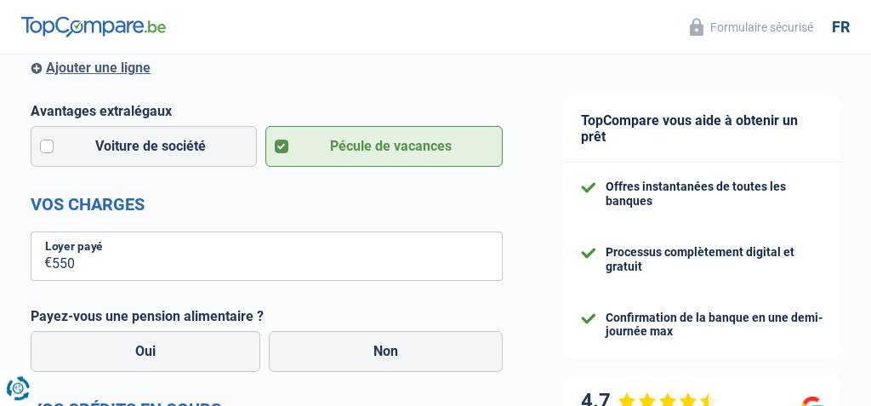
click at [367, 357] on label "Non" at bounding box center [386, 351] width 234 height 41
click at [367, 357] on input "Non" at bounding box center [386, 351] width 234 height 41
radio input "true"
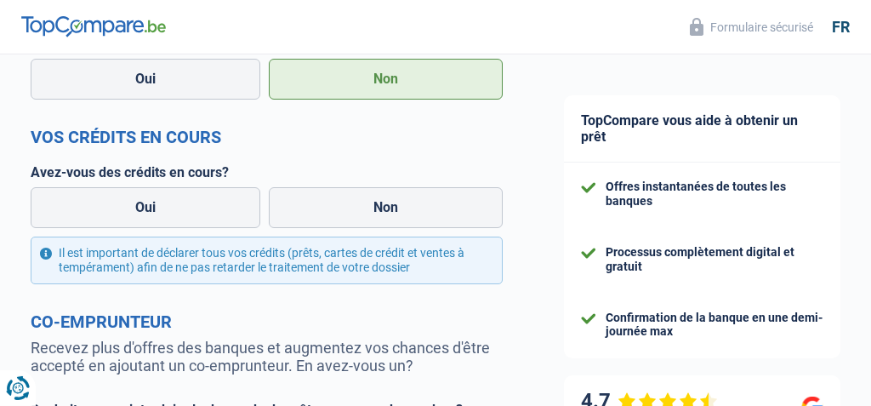
scroll to position [677, 0]
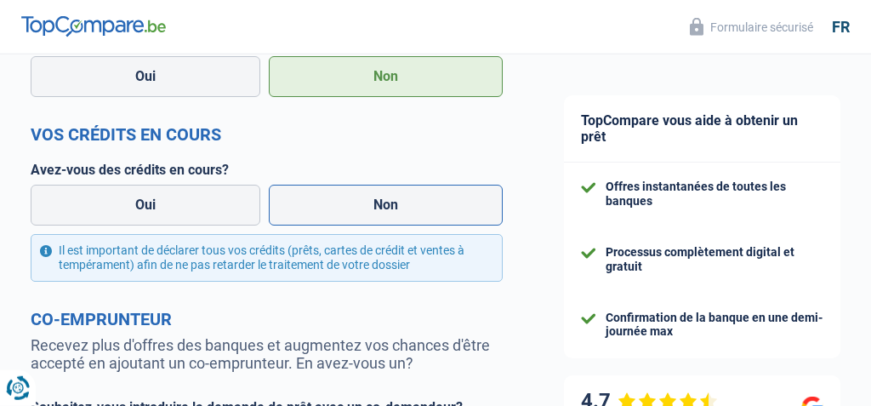
click at [351, 212] on label "Non" at bounding box center [386, 205] width 234 height 41
click at [351, 212] on input "Non" at bounding box center [386, 205] width 234 height 41
radio input "true"
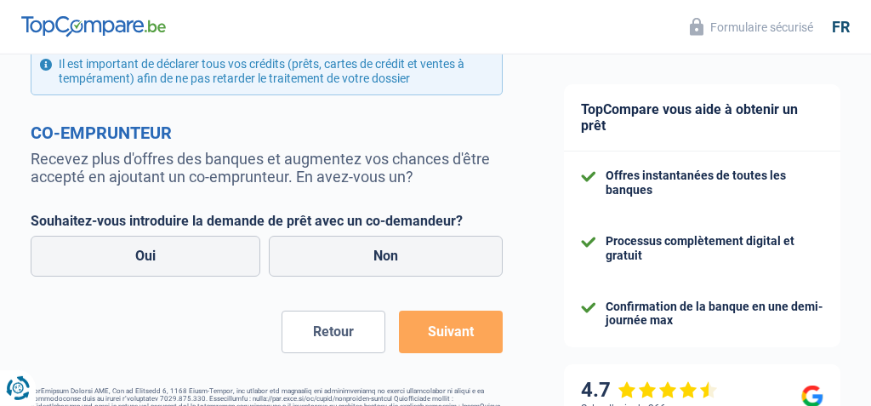
scroll to position [866, 0]
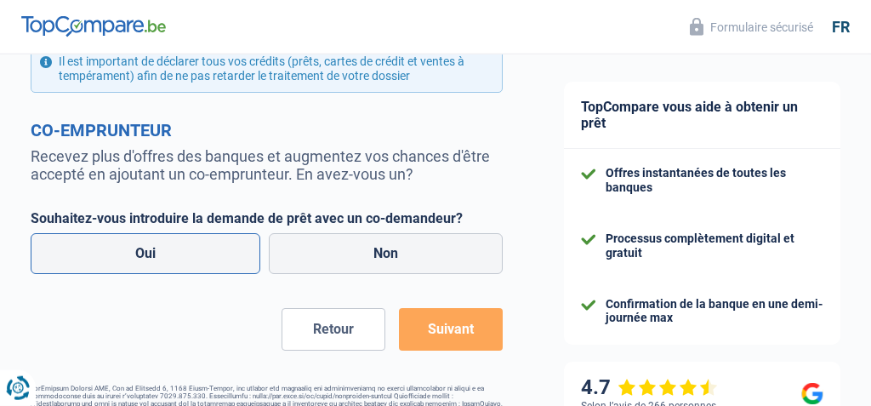
click at [205, 260] on label "Oui" at bounding box center [146, 253] width 230 height 41
click at [205, 260] on input "Oui" at bounding box center [146, 253] width 230 height 41
radio input "true"
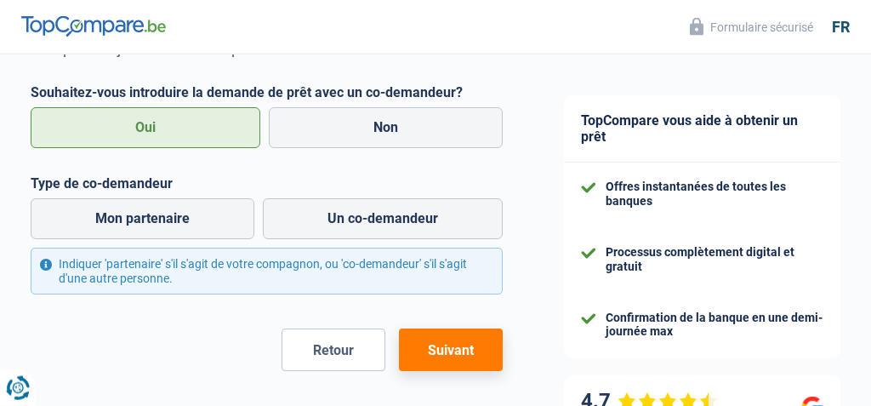
scroll to position [999, 0]
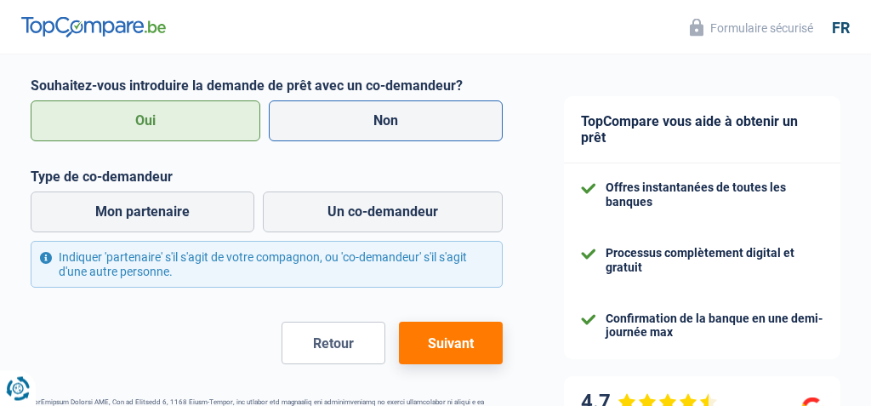
click at [412, 125] on label "Non" at bounding box center [386, 120] width 234 height 41
click at [412, 125] on input "Non" at bounding box center [386, 120] width 234 height 41
radio input "true"
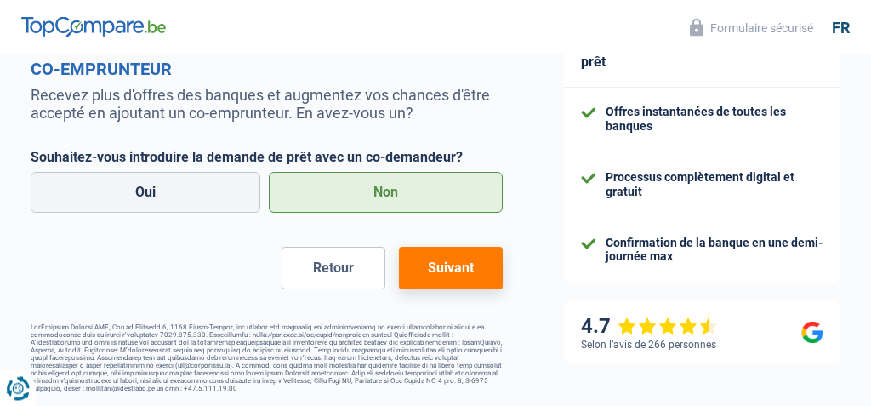
scroll to position [939, 0]
click at [493, 275] on button "Suivant" at bounding box center [451, 268] width 104 height 43
select select "car"
select select "120"
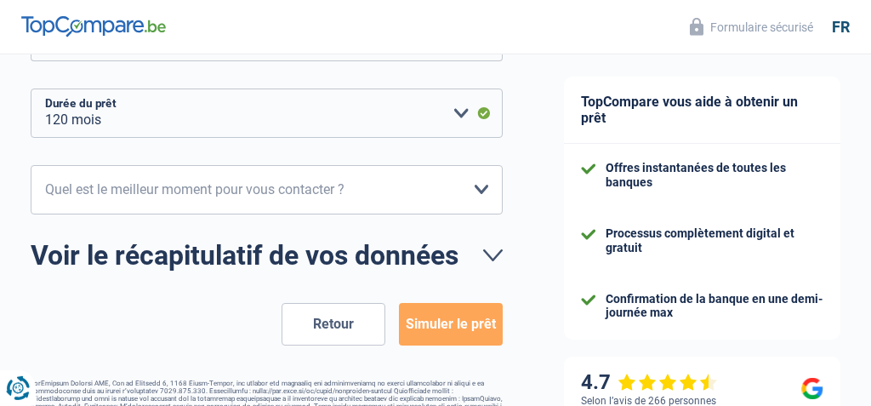
scroll to position [413, 0]
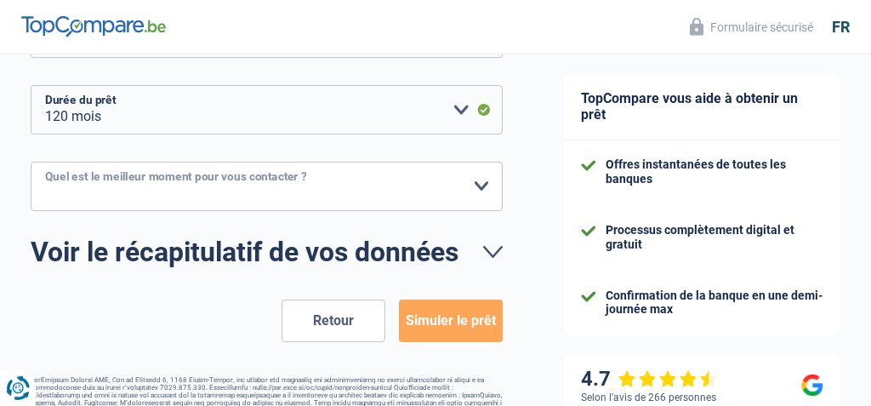
select select "10-12"
click option "10h-12h" at bounding box center [0, 0] width 0 height 0
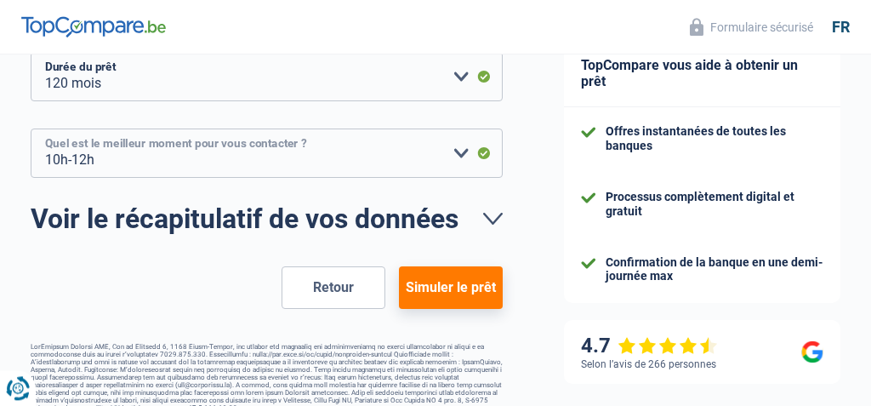
scroll to position [475, 0]
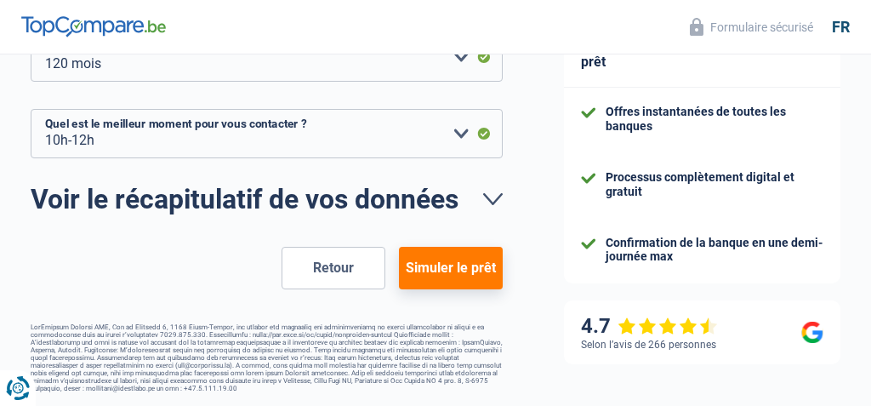
click at [440, 263] on button "Simuler le prêt" at bounding box center [451, 268] width 104 height 43
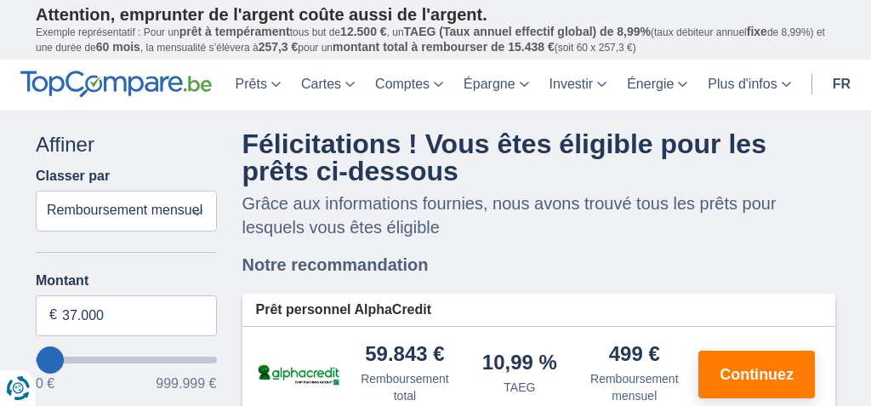
click at [0, 0] on input "checkbox" at bounding box center [0, 0] width 0 height 0
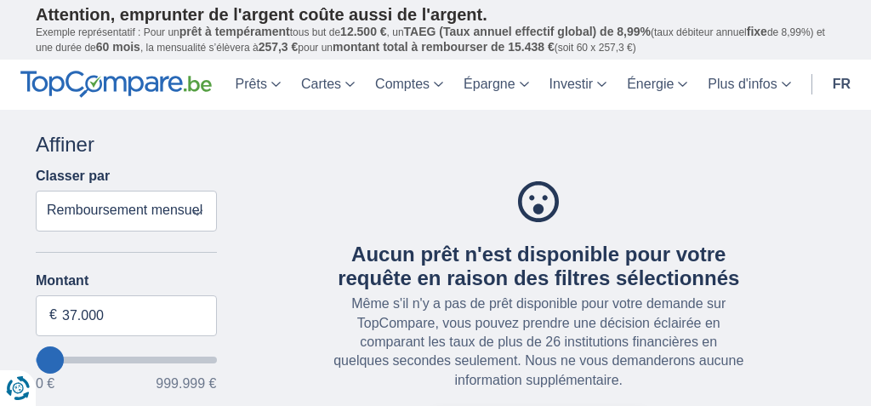
click at [0, 0] on input "checkbox" at bounding box center [0, 0] width 0 height 0
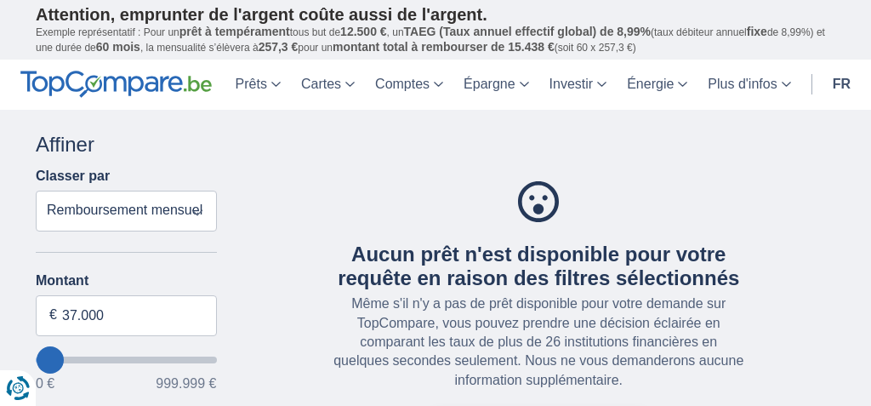
click at [0, 0] on input "checkbox" at bounding box center [0, 0] width 0 height 0
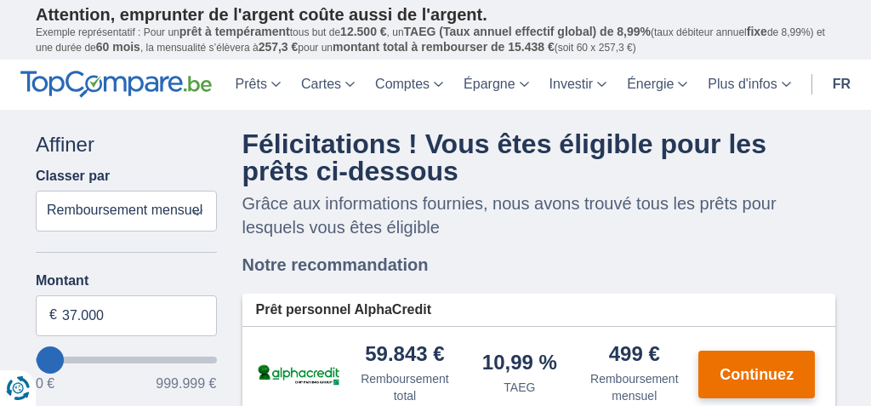
click at [751, 367] on span "Continuez" at bounding box center [757, 374] width 74 height 15
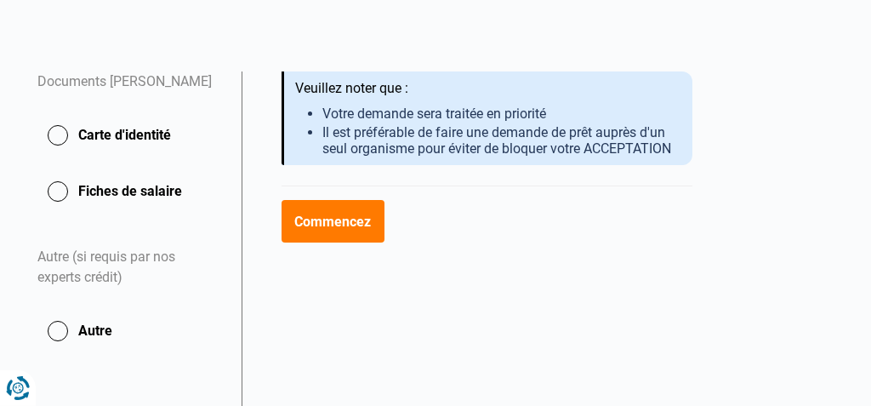
scroll to position [288, 0]
click at [59, 136] on button "Carte d'identité" at bounding box center [129, 135] width 184 height 43
